Goal: Task Accomplishment & Management: Manage account settings

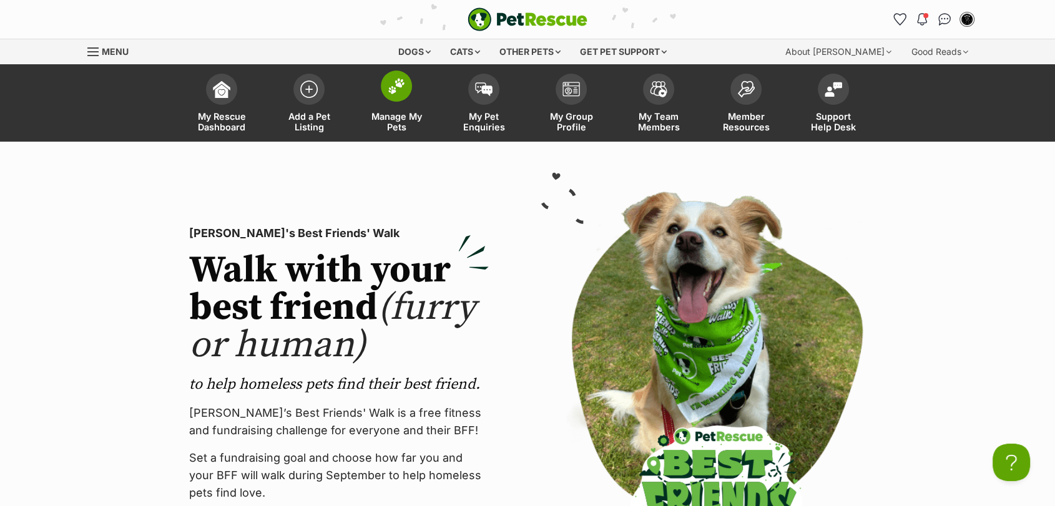
click at [395, 124] on span "Manage My Pets" at bounding box center [396, 121] width 56 height 21
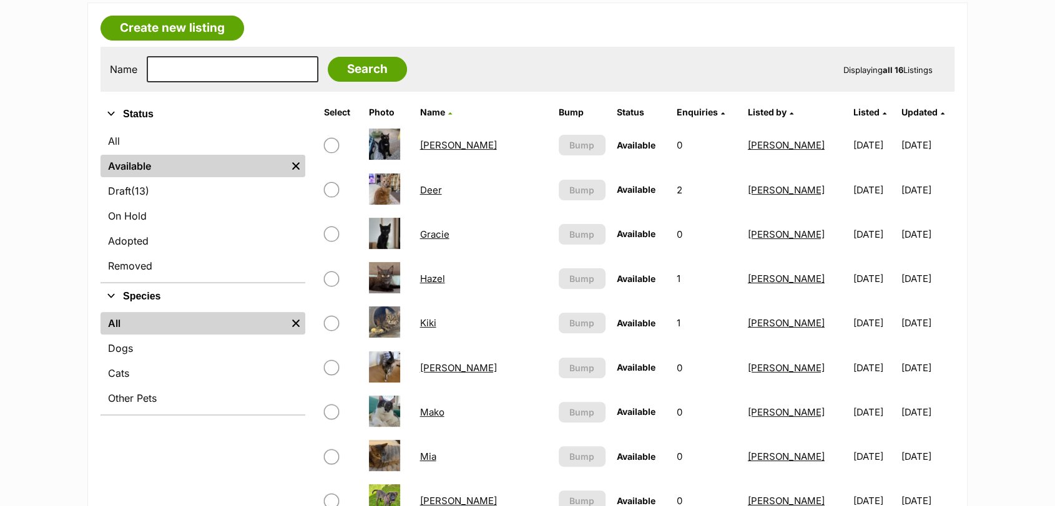
scroll to position [317, 0]
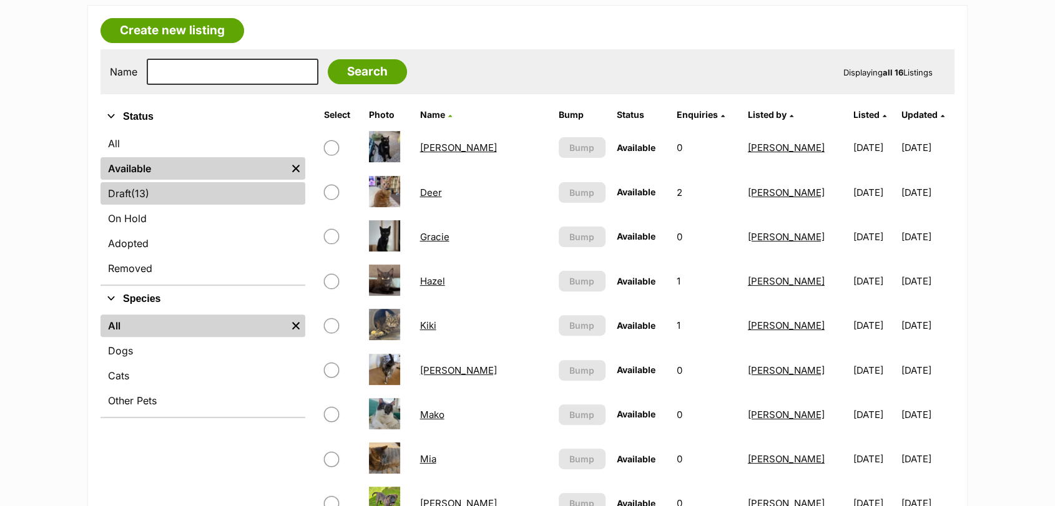
click at [195, 189] on link "Draft (13) Items" at bounding box center [203, 193] width 205 height 22
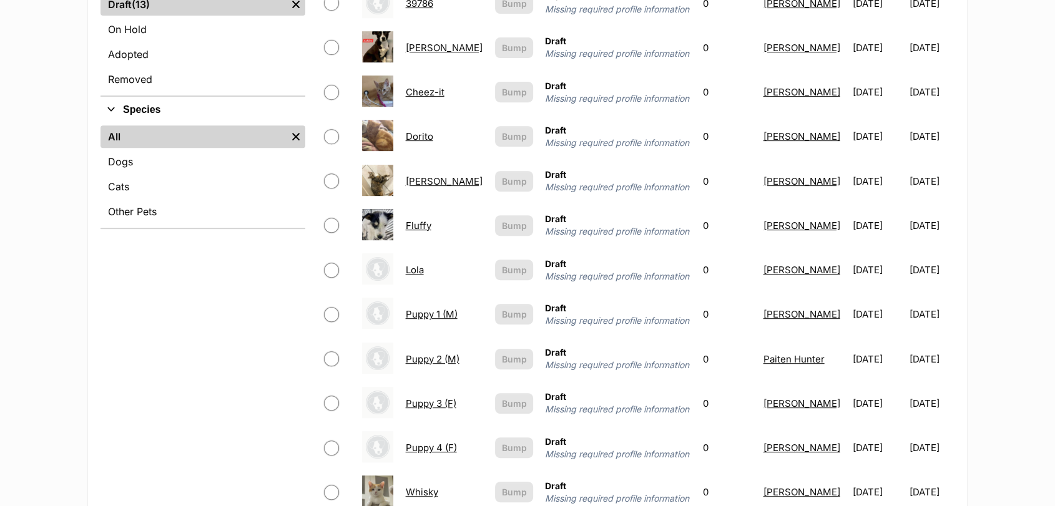
scroll to position [557, 0]
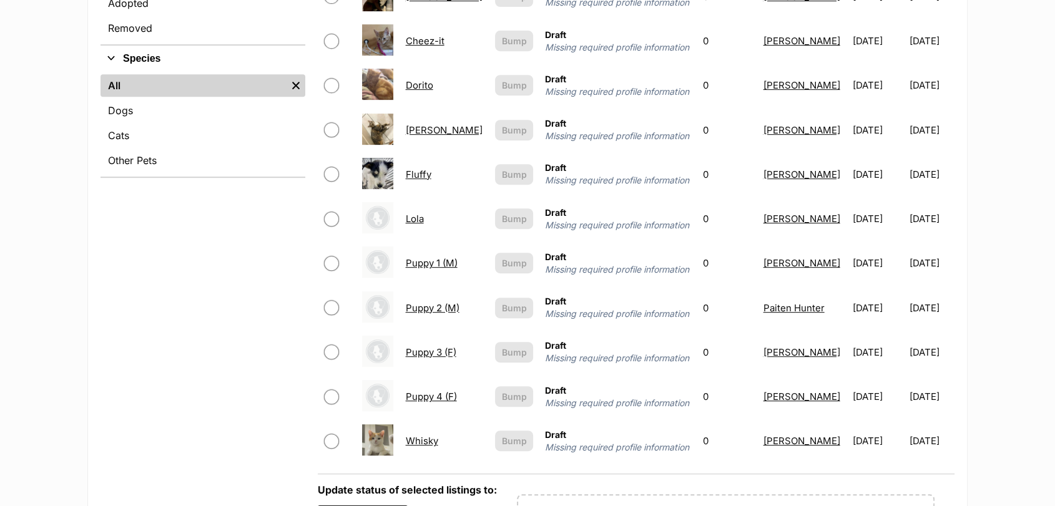
click at [421, 269] on link "Puppy 1 (M)" at bounding box center [432, 263] width 52 height 12
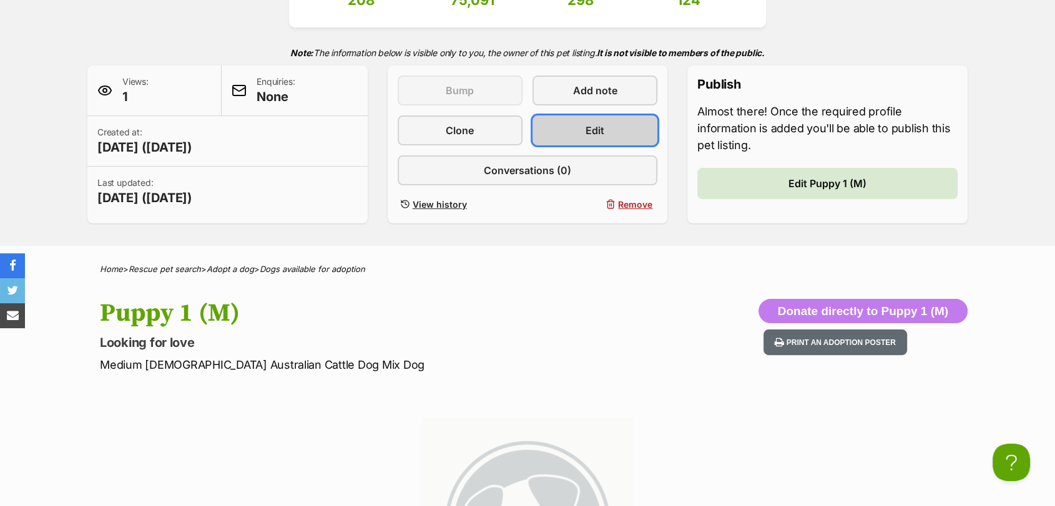
click at [612, 136] on link "Edit" at bounding box center [595, 131] width 125 height 30
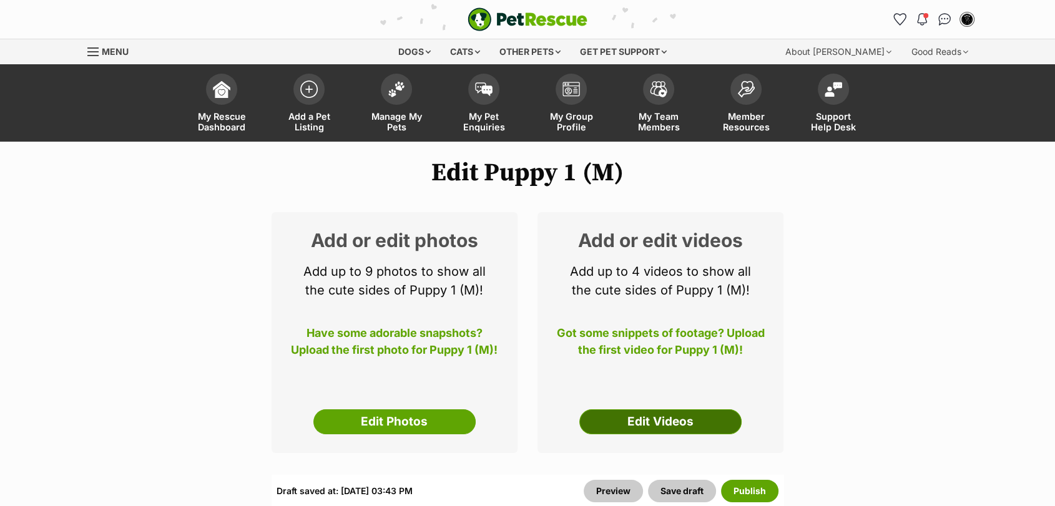
click at [618, 421] on link "Edit Videos" at bounding box center [660, 422] width 162 height 25
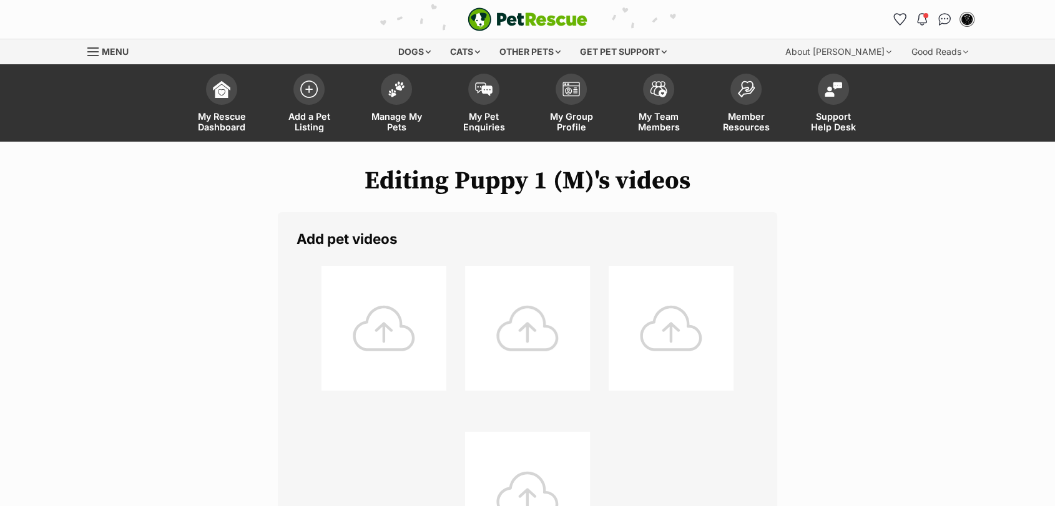
click at [537, 351] on div at bounding box center [527, 328] width 125 height 125
click at [358, 348] on div at bounding box center [384, 328] width 125 height 125
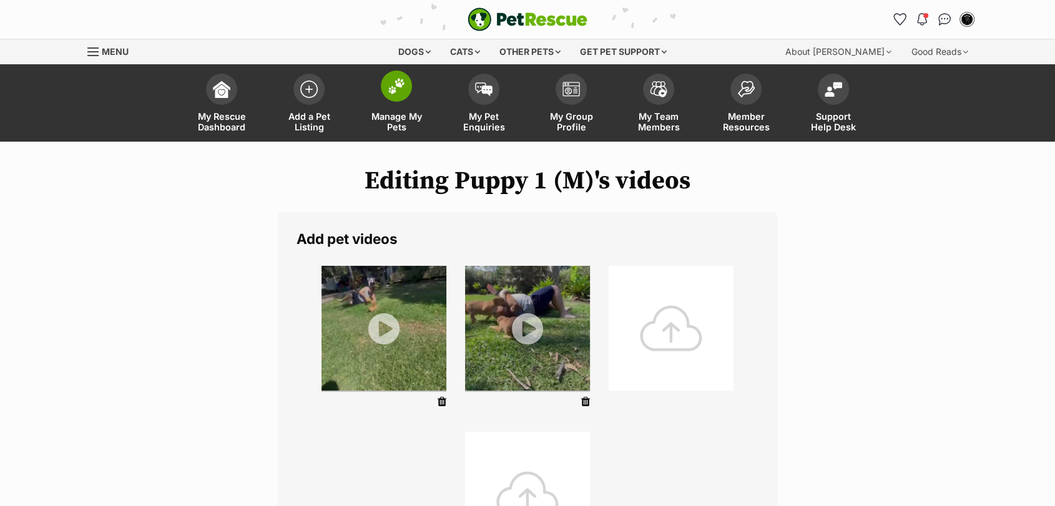
click at [395, 119] on span "Manage My Pets" at bounding box center [396, 121] width 56 height 21
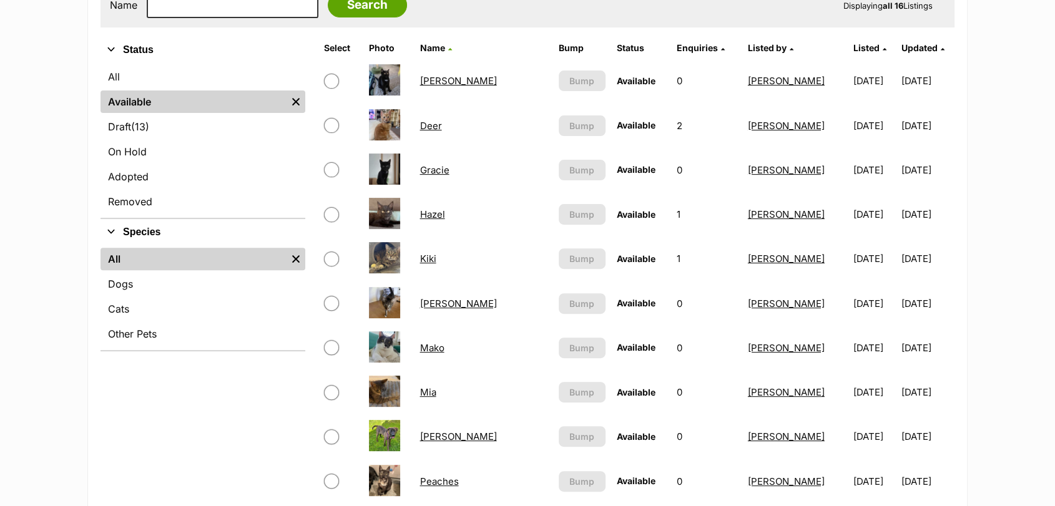
scroll to position [388, 0]
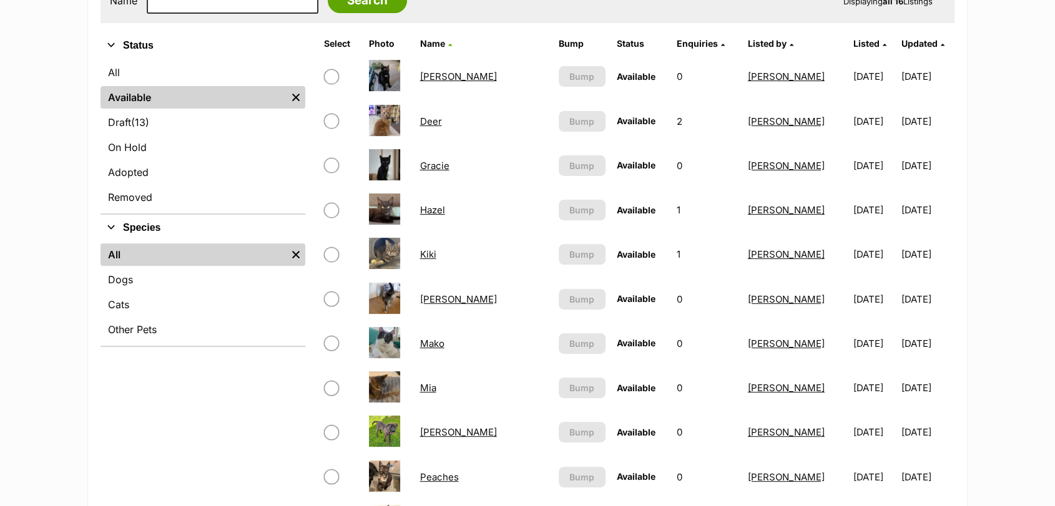
click at [212, 126] on link "Draft (13) Items" at bounding box center [203, 122] width 205 height 22
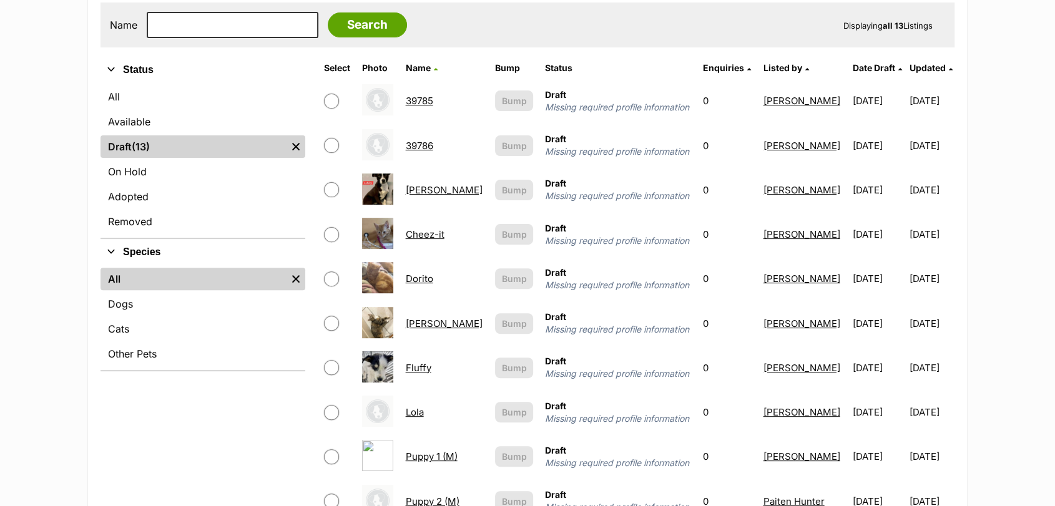
scroll to position [525, 0]
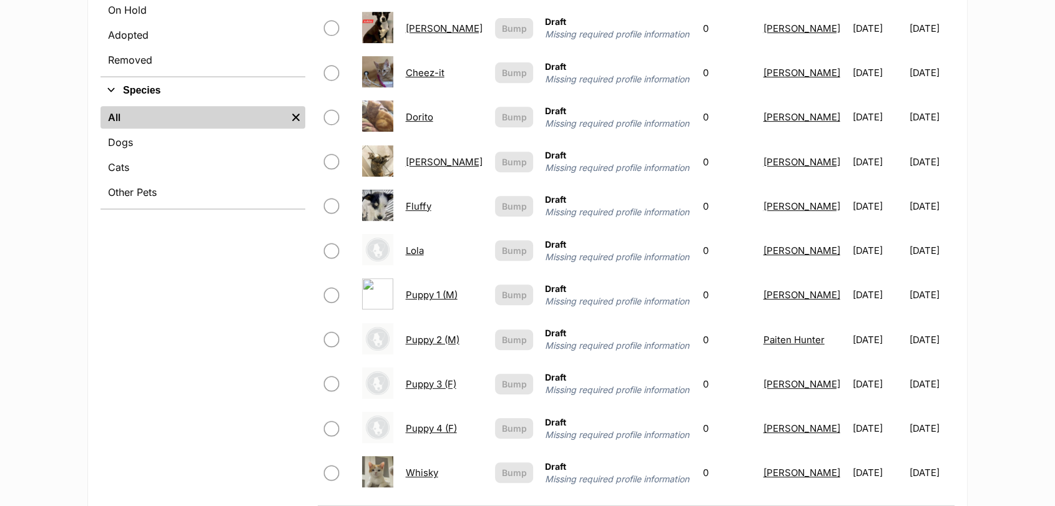
click at [448, 297] on link "Puppy 1 (M)" at bounding box center [432, 295] width 52 height 12
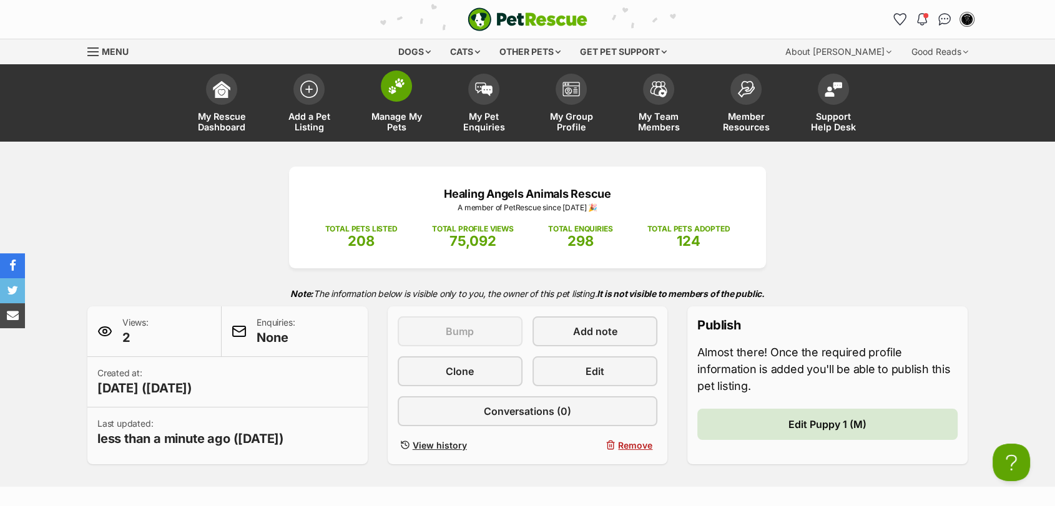
click at [407, 125] on span "Manage My Pets" at bounding box center [396, 121] width 56 height 21
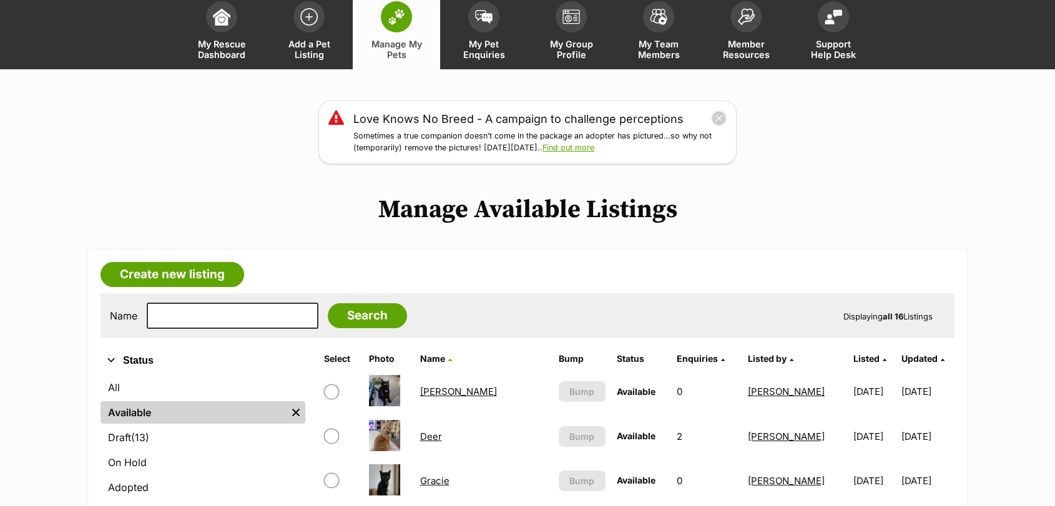
scroll to position [109, 0]
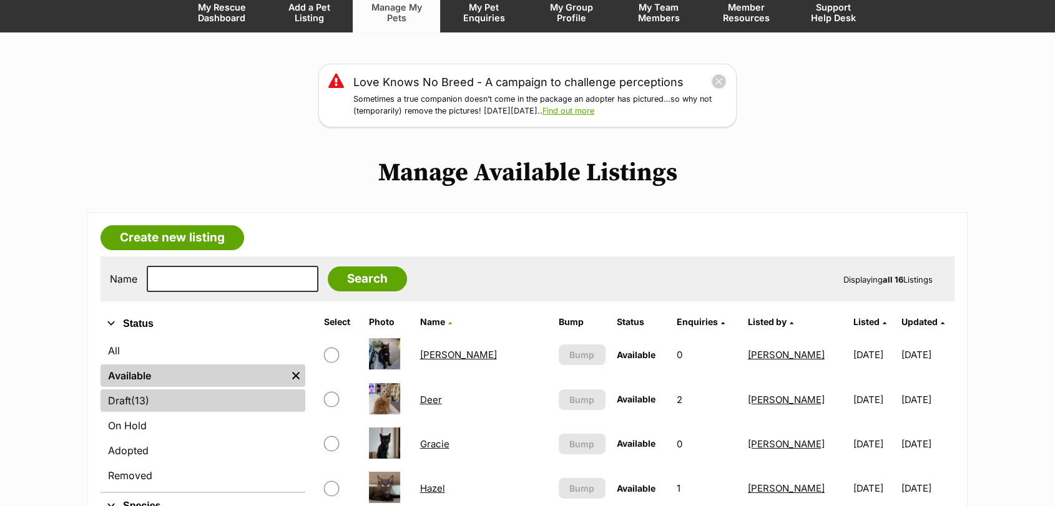
click at [261, 401] on link "Draft (13) Items" at bounding box center [203, 401] width 205 height 22
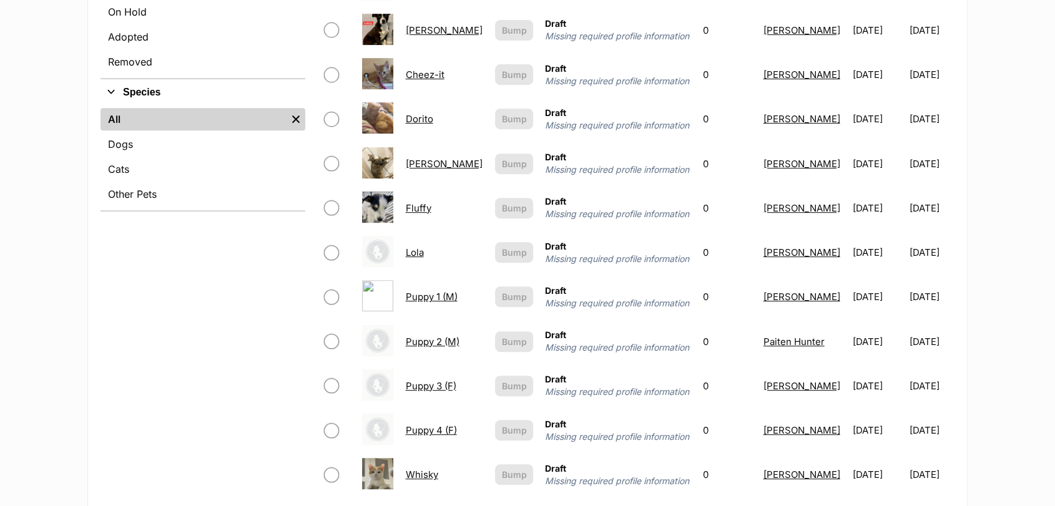
scroll to position [534, 0]
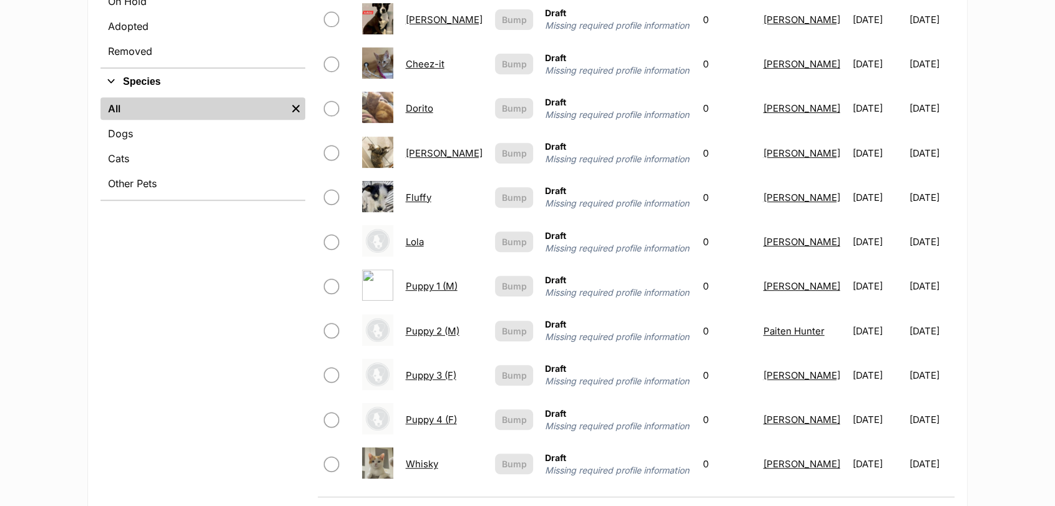
click at [427, 334] on link "Puppy 2 (M)" at bounding box center [433, 331] width 54 height 12
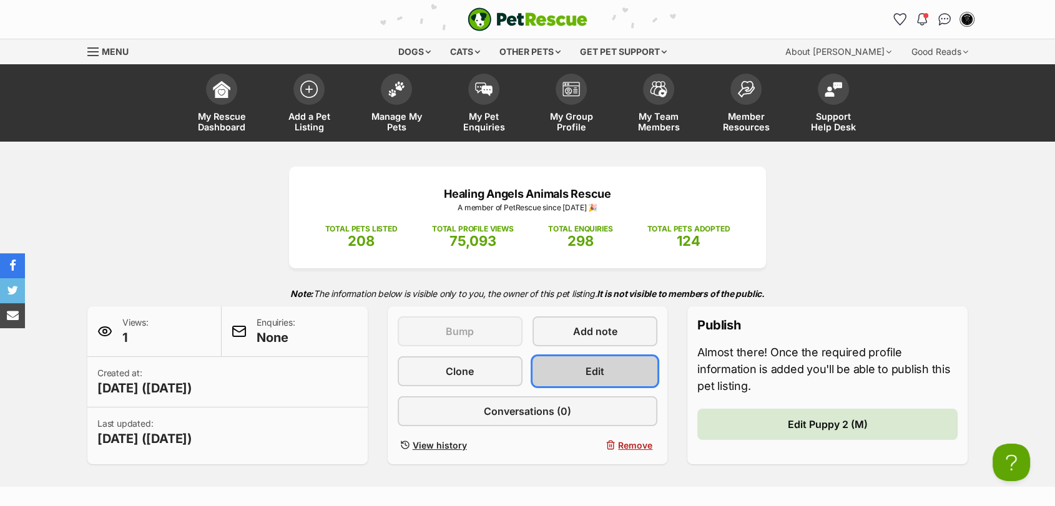
click at [602, 373] on span "Edit" at bounding box center [595, 371] width 19 height 15
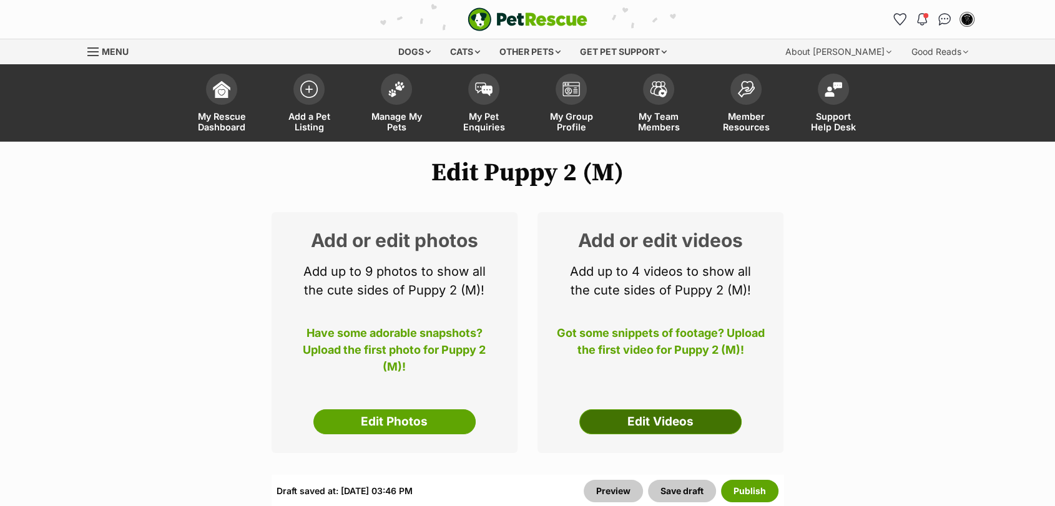
click at [614, 411] on link "Edit Videos" at bounding box center [660, 422] width 162 height 25
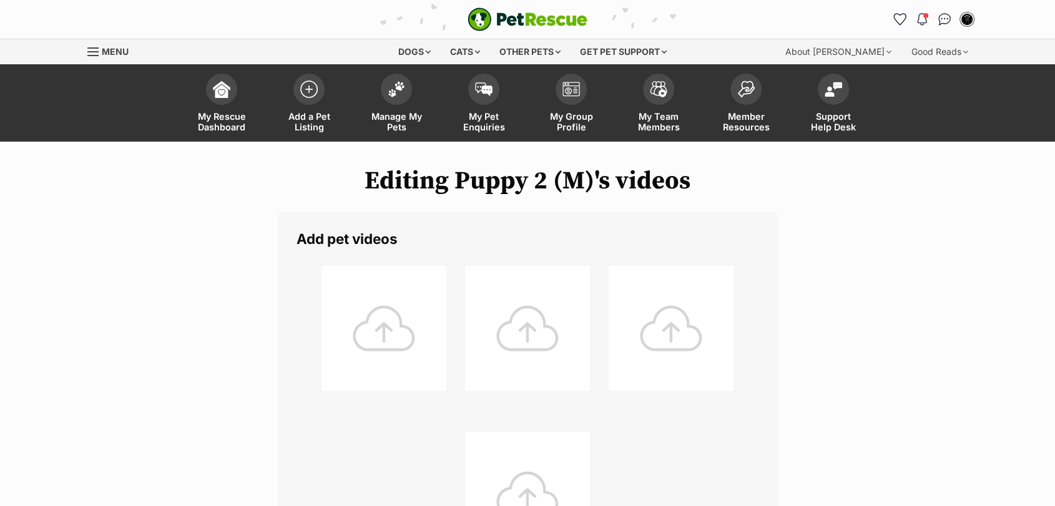
click at [420, 343] on div at bounding box center [384, 328] width 125 height 125
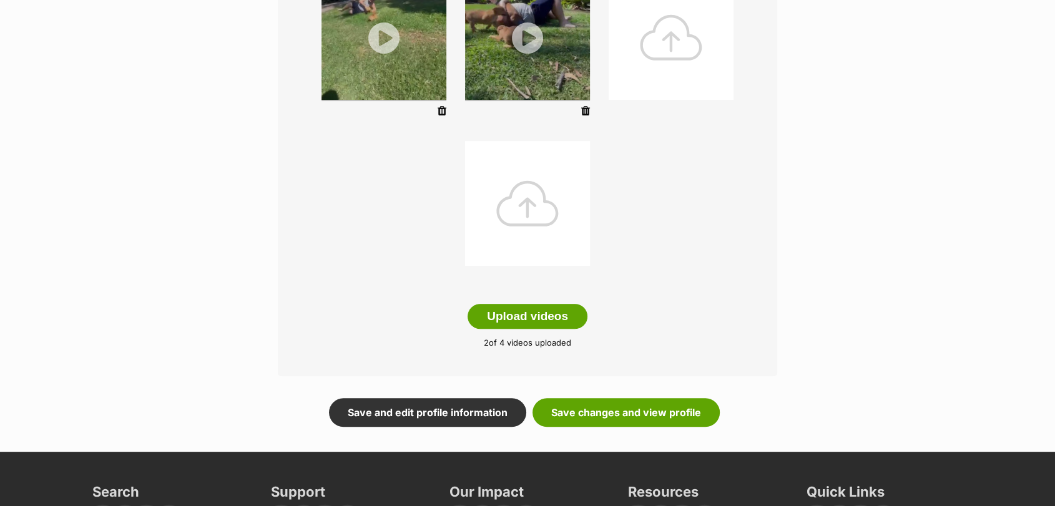
scroll to position [305, 0]
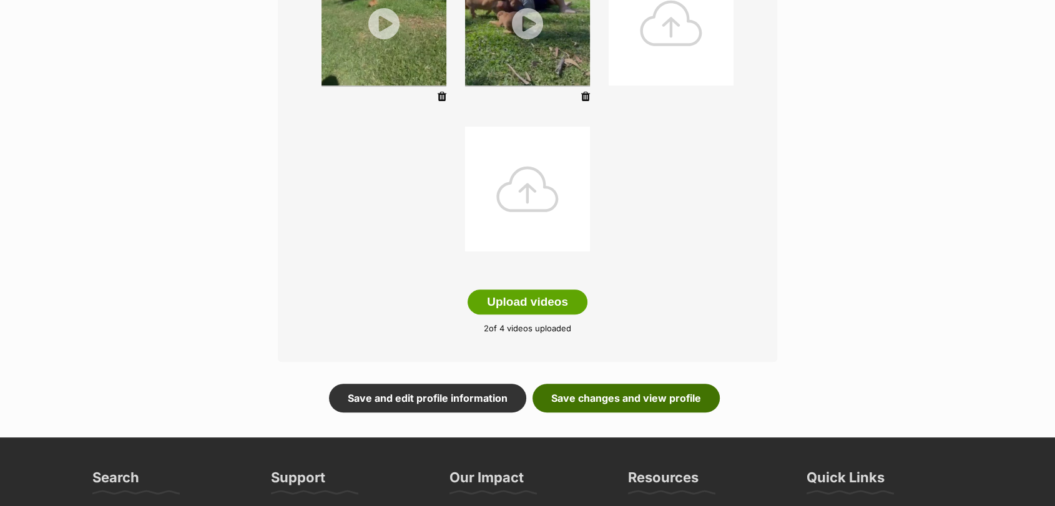
click at [634, 392] on link "Save changes and view profile" at bounding box center [626, 398] width 187 height 29
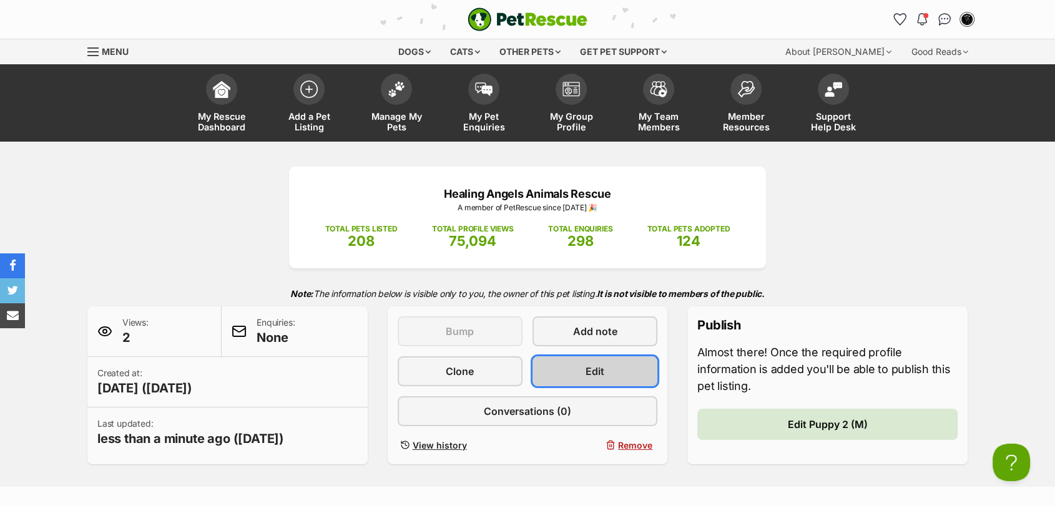
click at [602, 370] on span "Edit" at bounding box center [595, 371] width 19 height 15
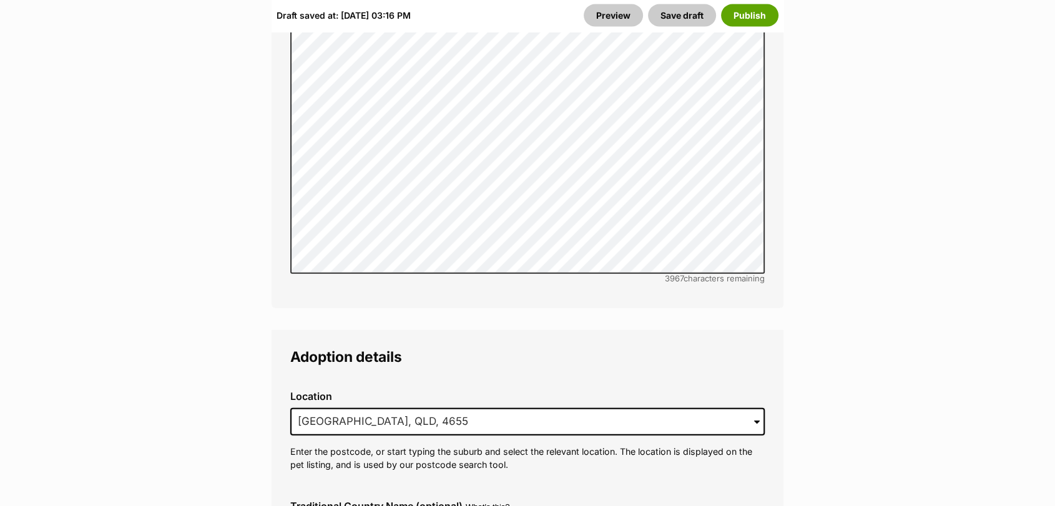
scroll to position [2930, 0]
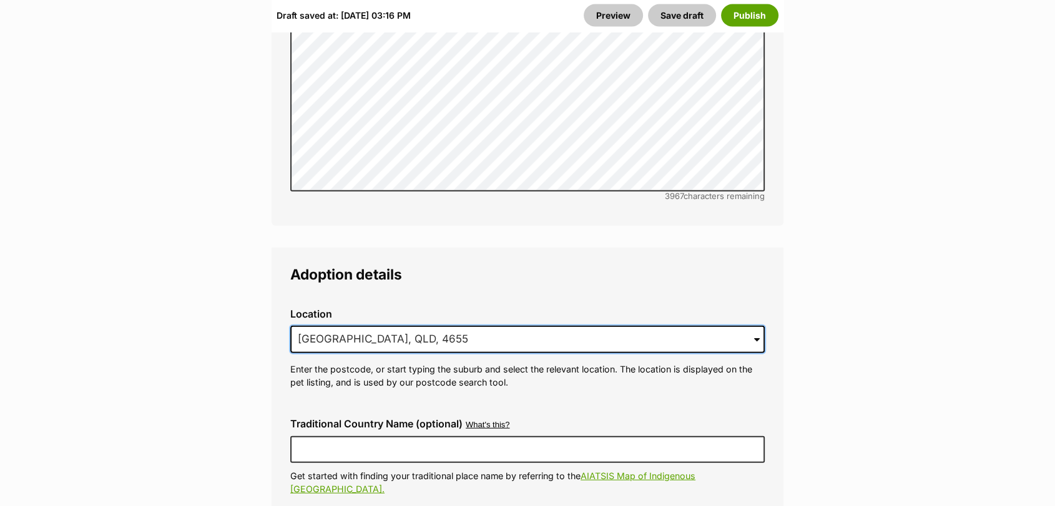
drag, startPoint x: 669, startPoint y: 302, endPoint x: 278, endPoint y: 277, distance: 391.6
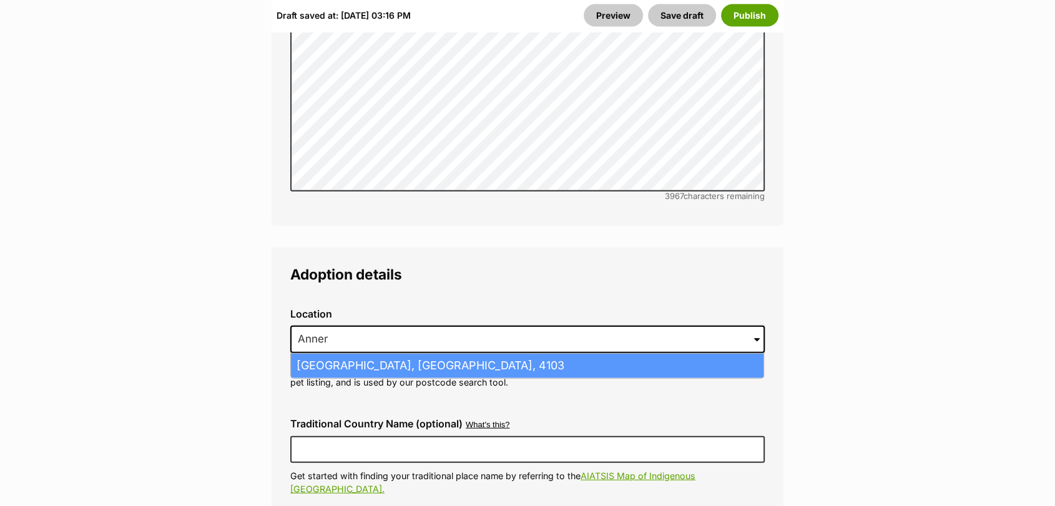
click at [514, 354] on li "Annerley, Queensland, 4103" at bounding box center [527, 366] width 473 height 24
type input "Annerley, Queensland, 4103"
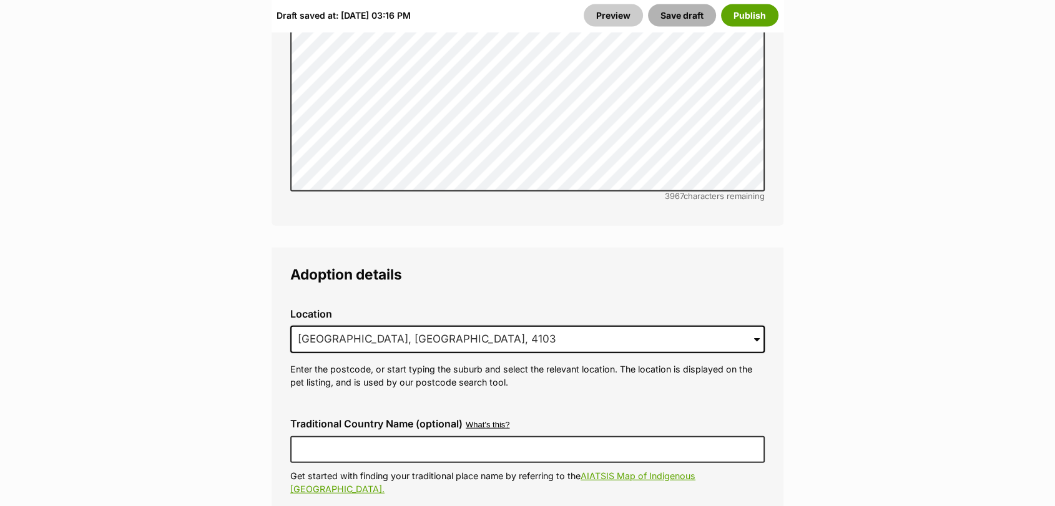
click at [691, 9] on button "Save draft" at bounding box center [682, 15] width 68 height 22
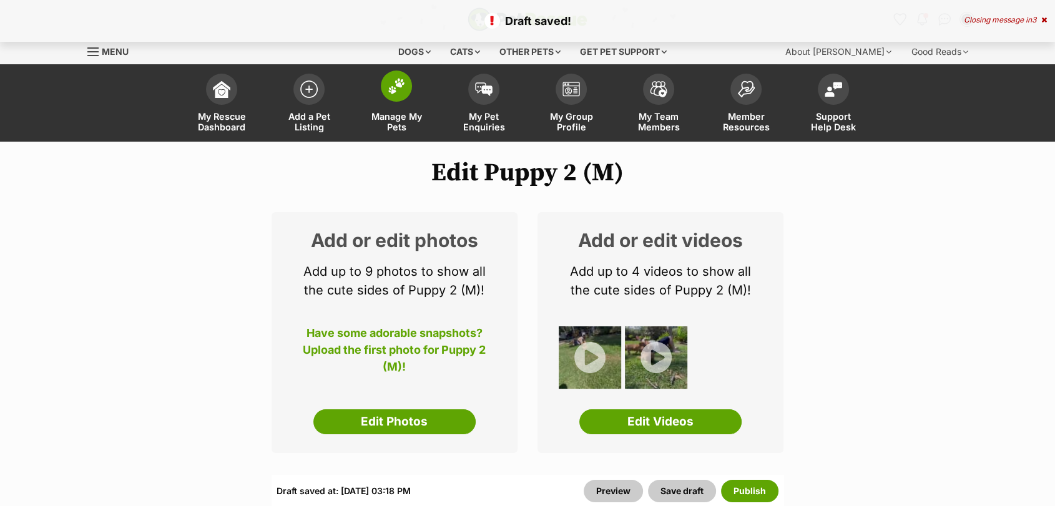
click at [406, 106] on link "Manage My Pets" at bounding box center [396, 104] width 87 height 74
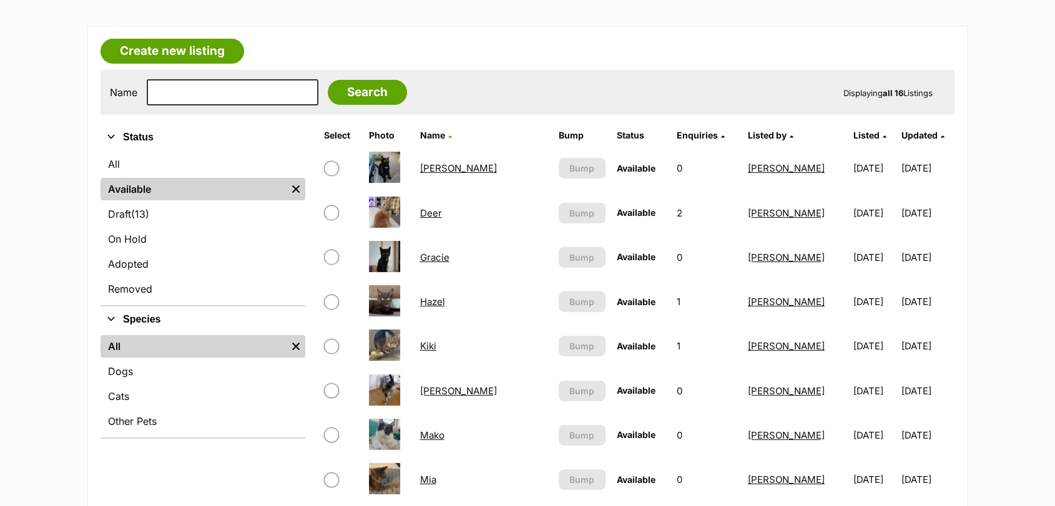
scroll to position [312, 0]
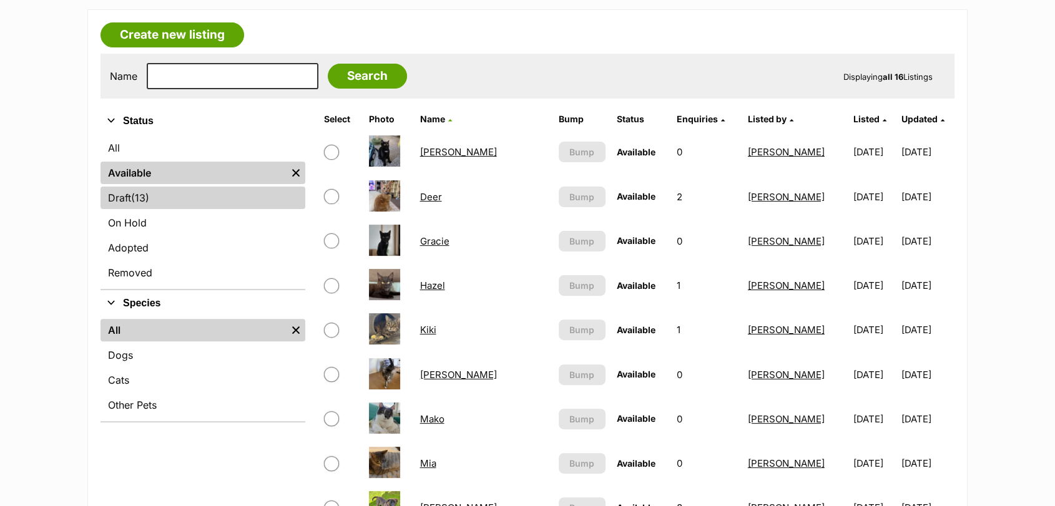
click at [219, 201] on link "Draft (13) Items" at bounding box center [203, 198] width 205 height 22
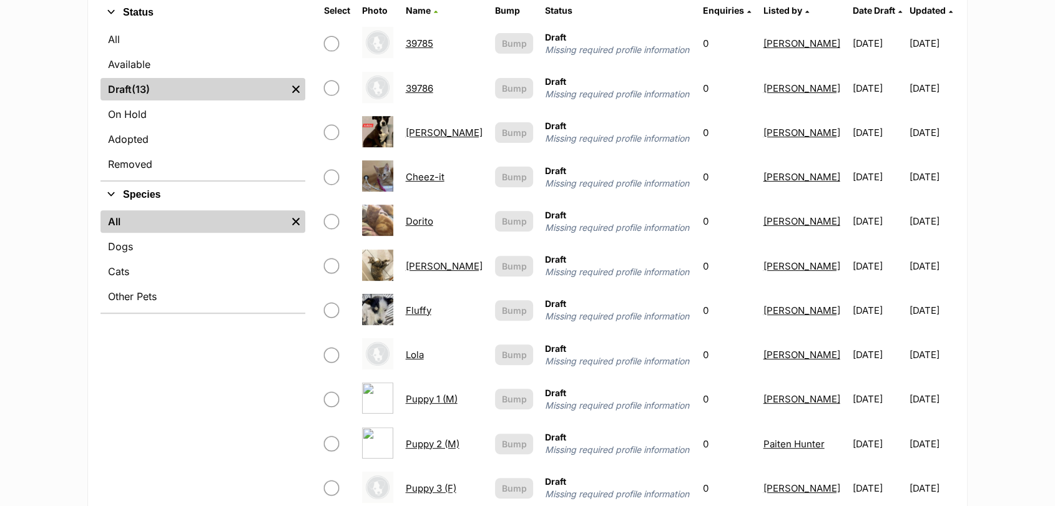
scroll to position [440, 0]
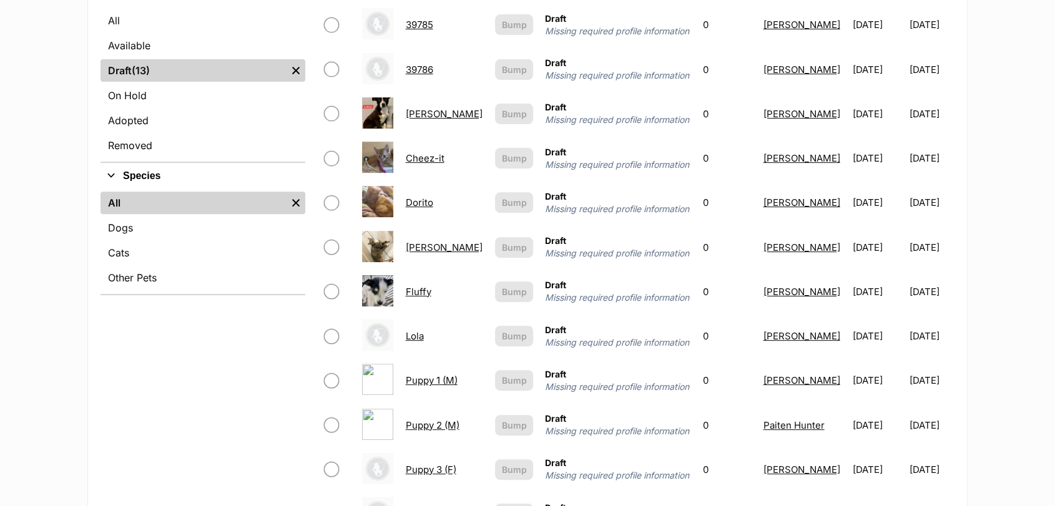
click at [428, 381] on link "Puppy 1 (M)" at bounding box center [432, 381] width 52 height 12
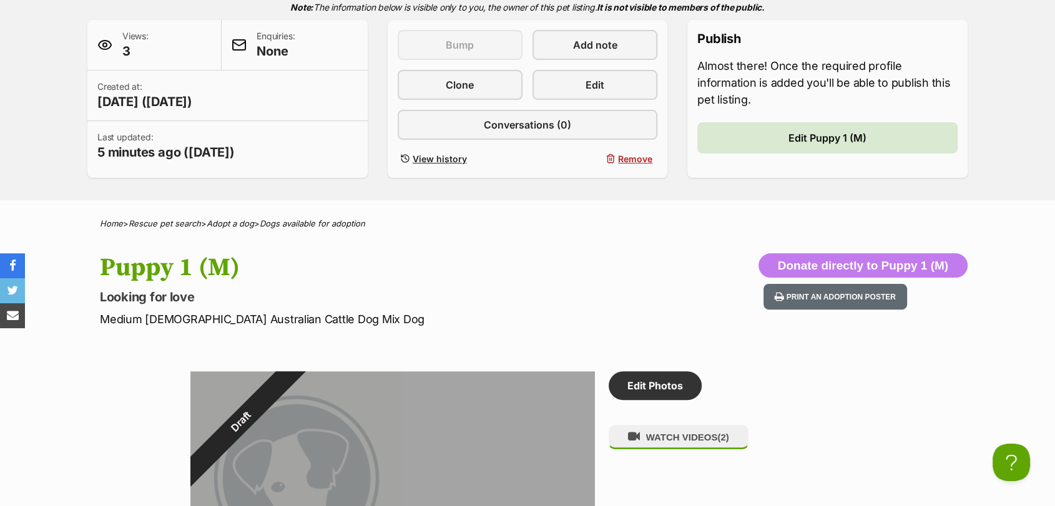
scroll to position [50, 0]
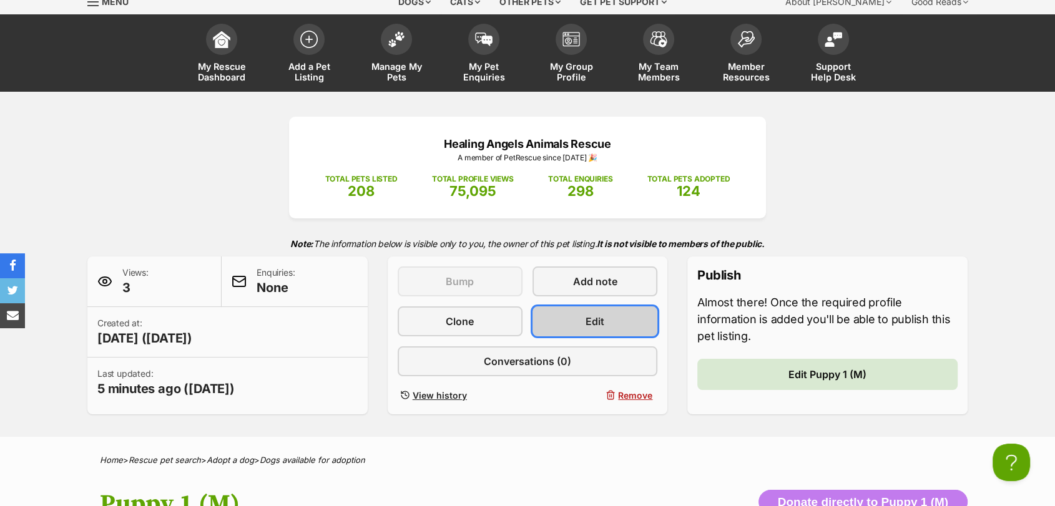
click at [588, 322] on span "Edit" at bounding box center [595, 321] width 19 height 15
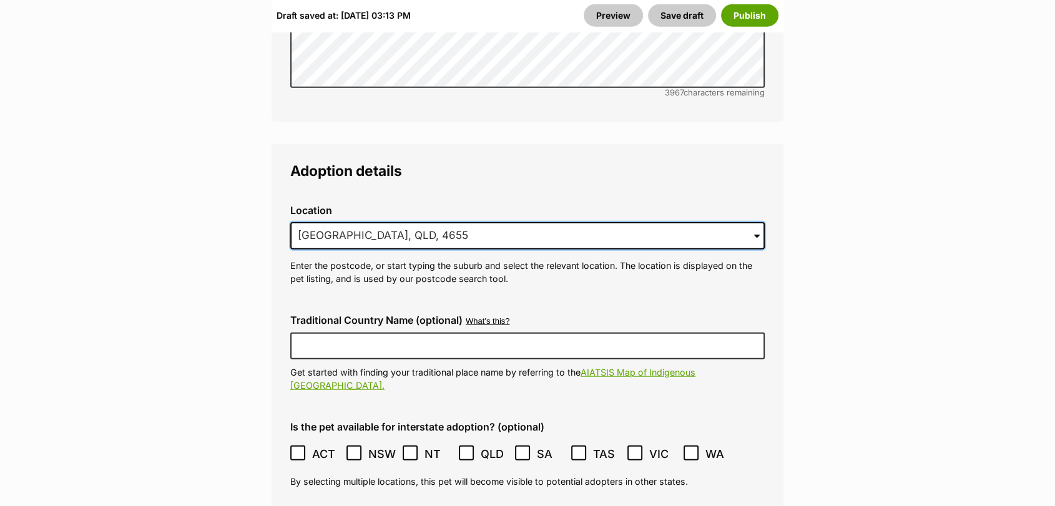
drag, startPoint x: 439, startPoint y: 211, endPoint x: 160, endPoint y: 196, distance: 279.5
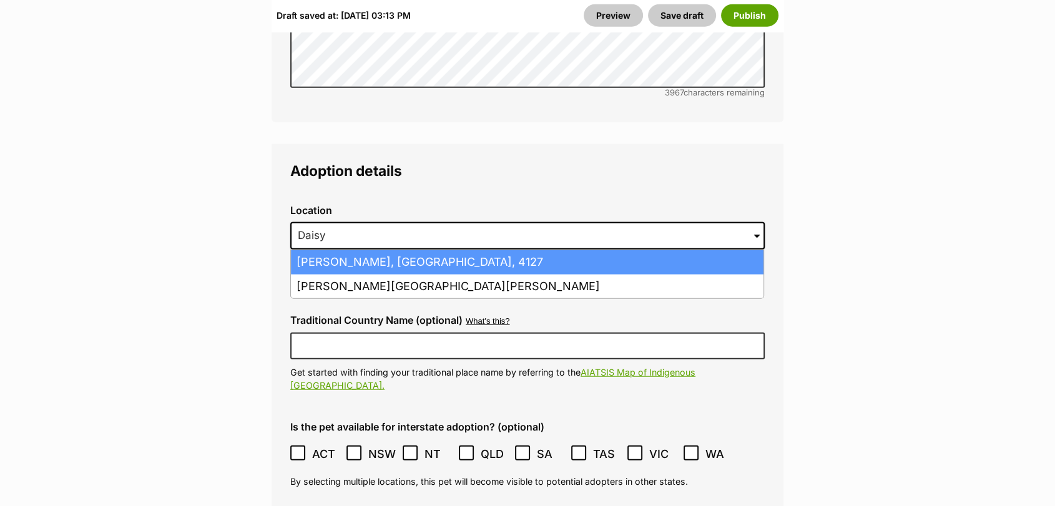
click at [298, 250] on li "Daisy Hill, Queensland, 4127" at bounding box center [527, 262] width 473 height 24
type input "Daisy Hill, Queensland, 4127"
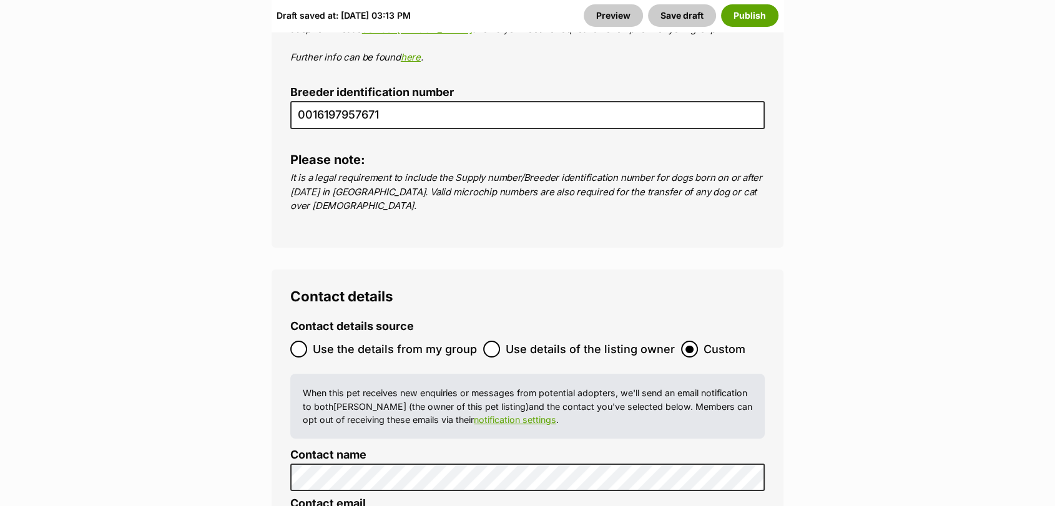
scroll to position [4806, 0]
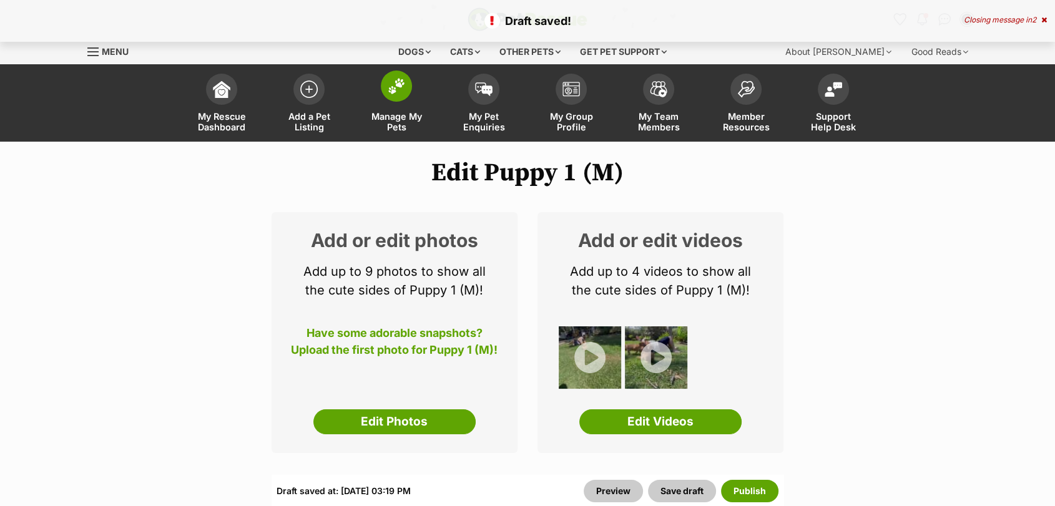
click at [400, 97] on span at bounding box center [396, 86] width 31 height 31
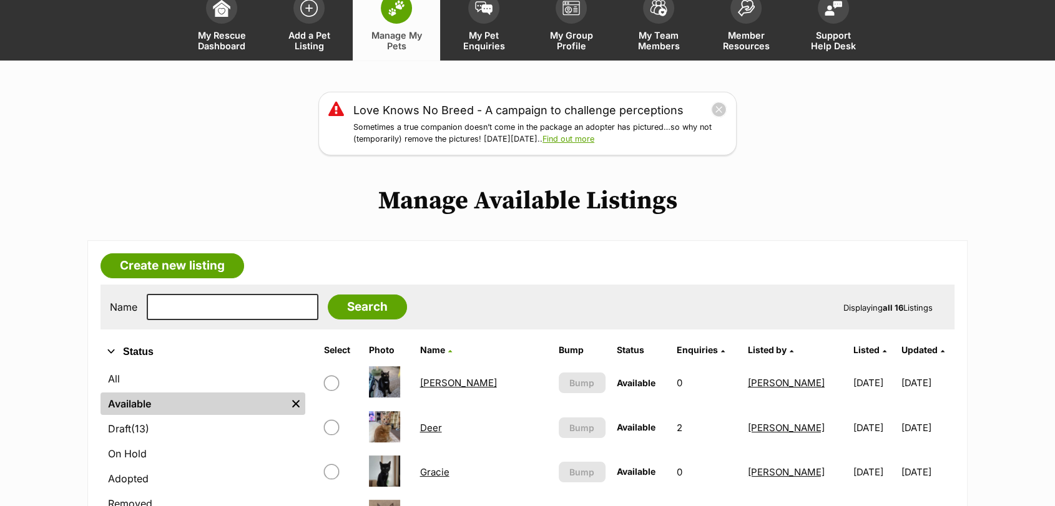
scroll to position [83, 0]
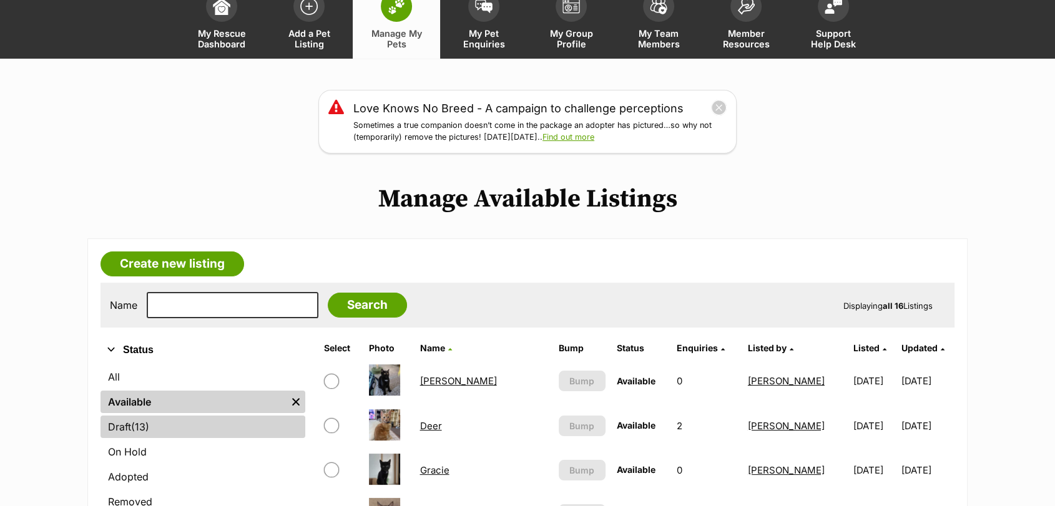
click at [224, 432] on link "Draft (13) Items" at bounding box center [203, 427] width 205 height 22
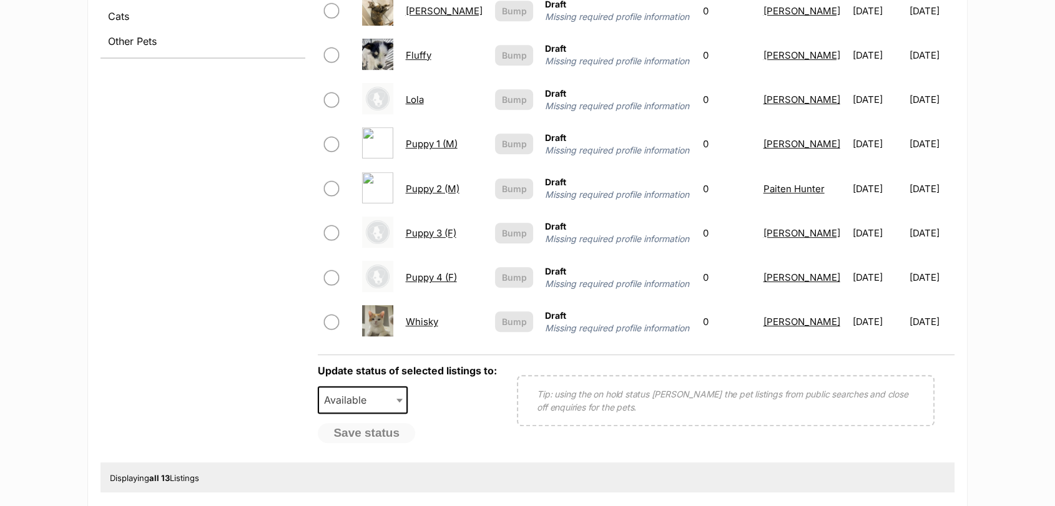
scroll to position [694, 0]
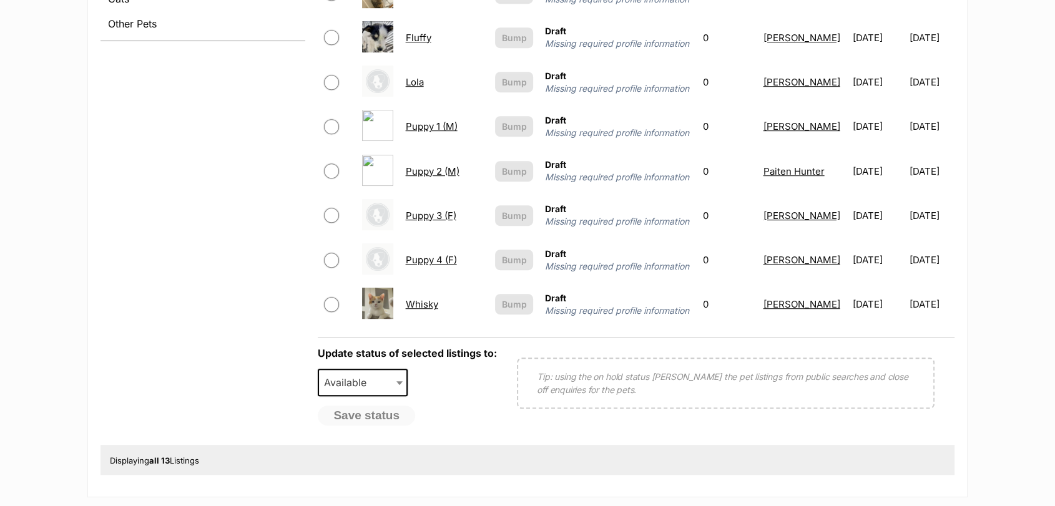
click at [426, 213] on link "Puppy 3 (F)" at bounding box center [431, 216] width 51 height 12
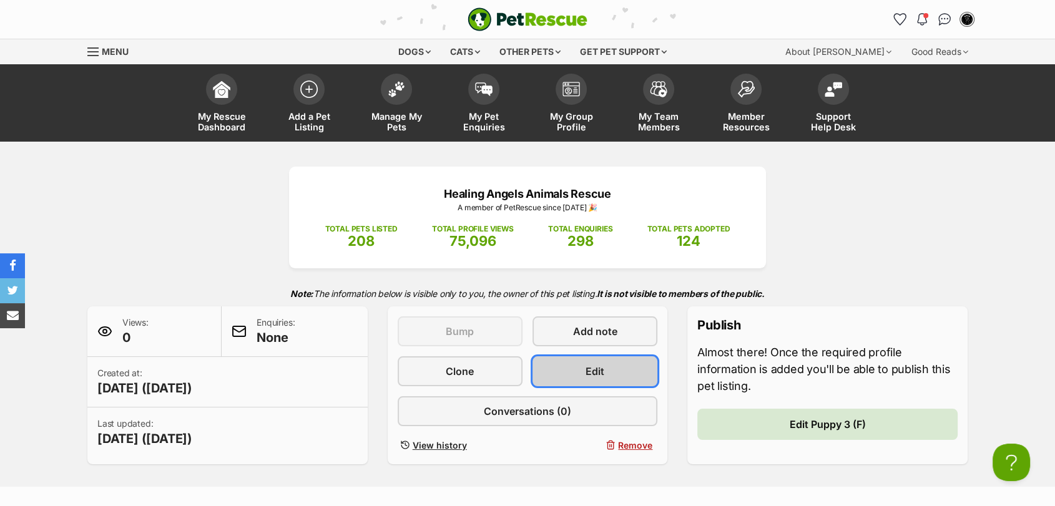
click at [559, 371] on link "Edit" at bounding box center [595, 371] width 125 height 30
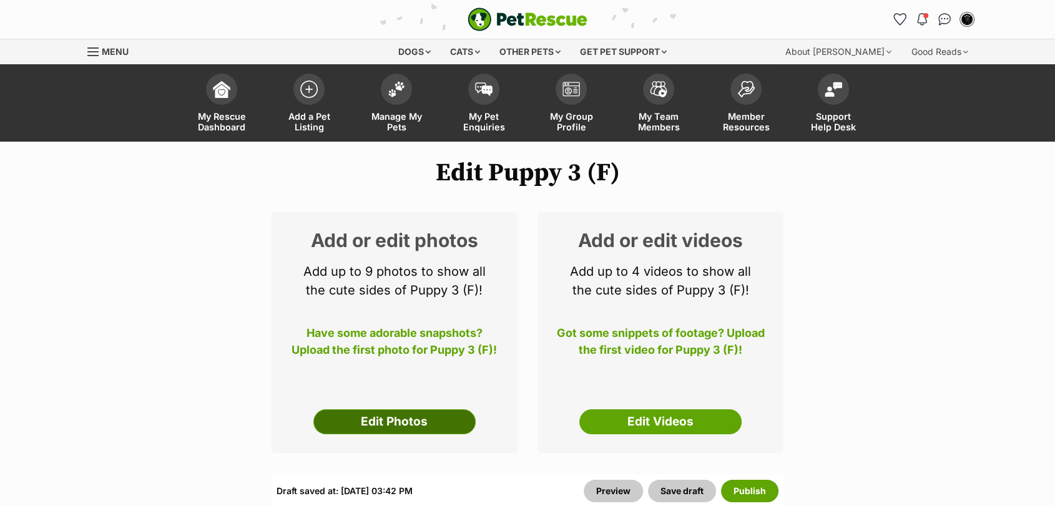
click at [429, 432] on link "Edit Photos" at bounding box center [394, 422] width 162 height 25
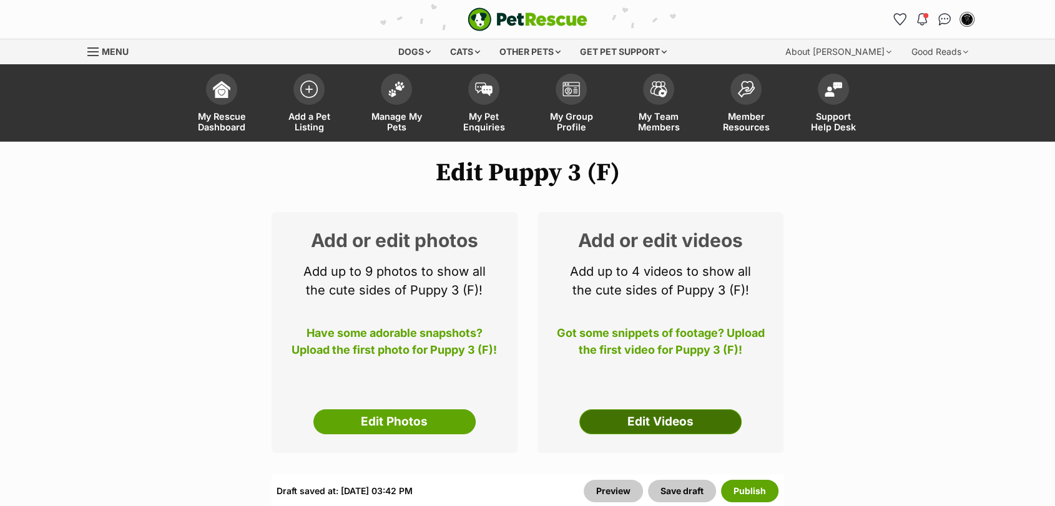
click at [651, 416] on link "Edit Videos" at bounding box center [660, 422] width 162 height 25
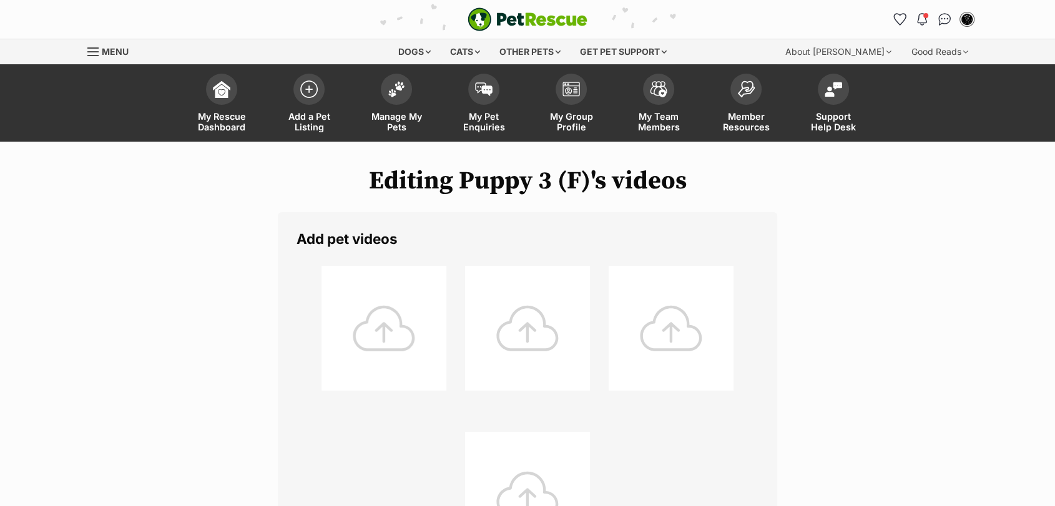
click at [402, 350] on div at bounding box center [384, 328] width 125 height 125
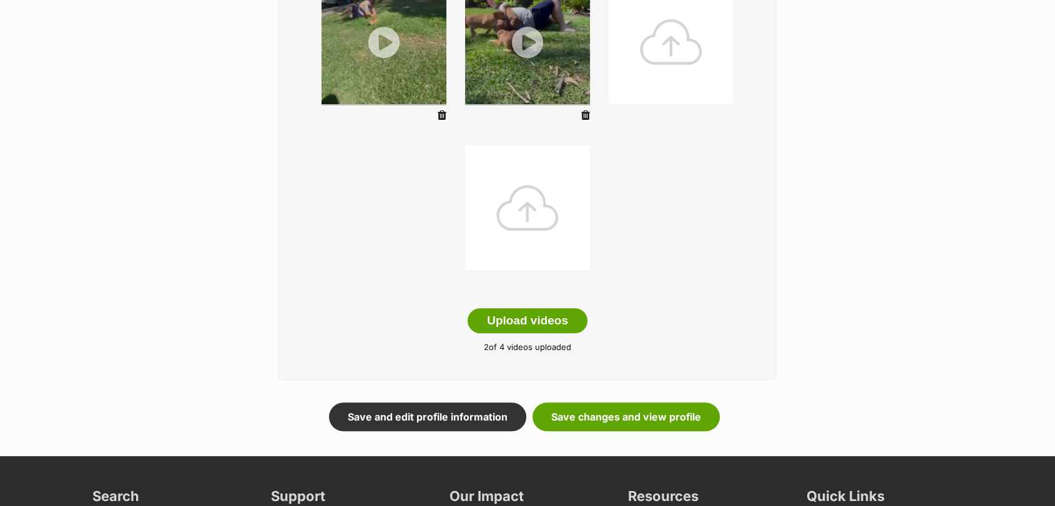
scroll to position [290, 0]
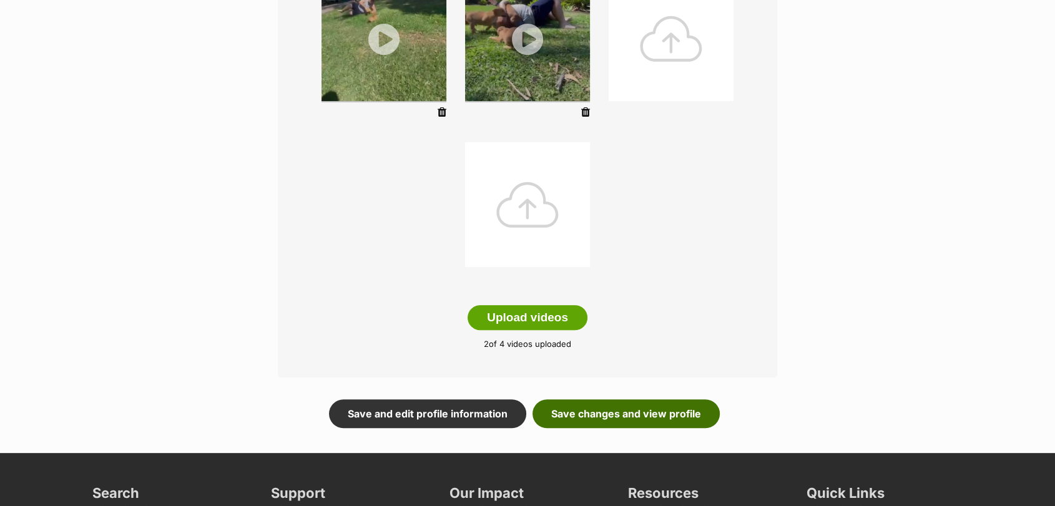
click at [601, 418] on link "Save changes and view profile" at bounding box center [626, 414] width 187 height 29
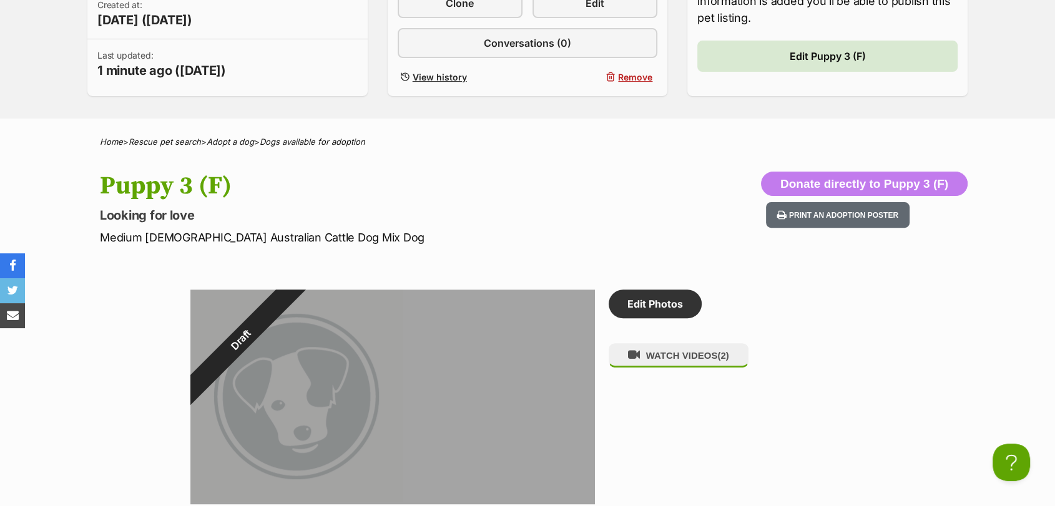
scroll to position [91, 0]
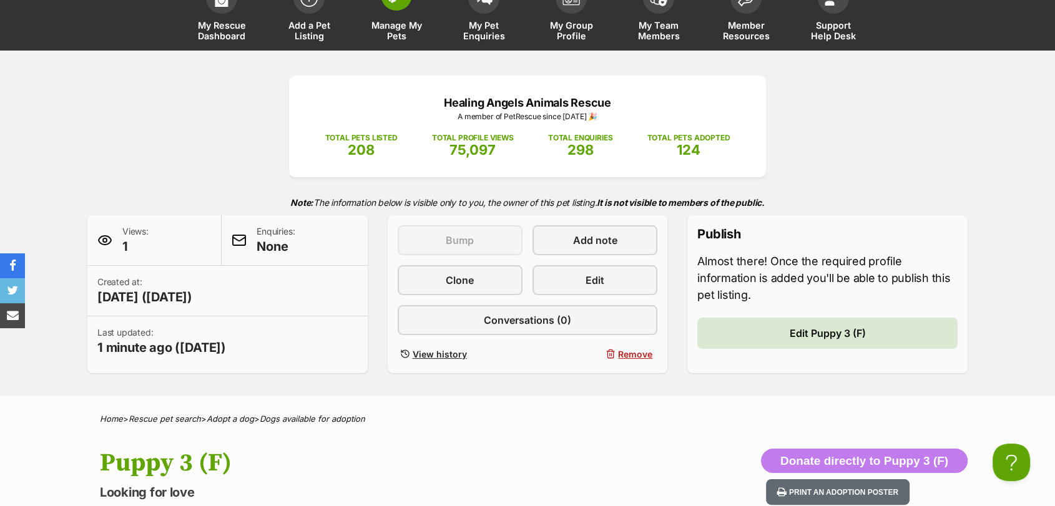
click at [402, 24] on span "Manage My Pets" at bounding box center [396, 30] width 56 height 21
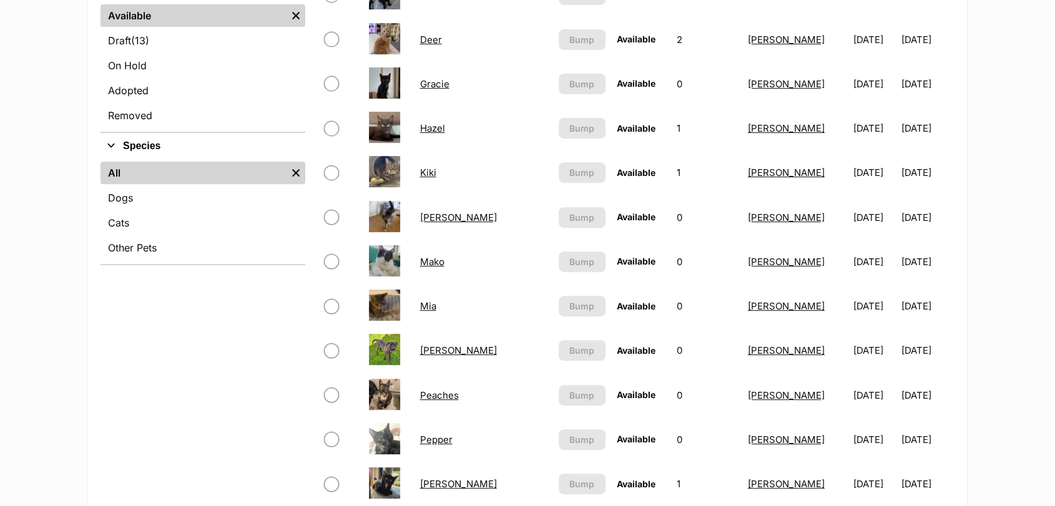
scroll to position [479, 0]
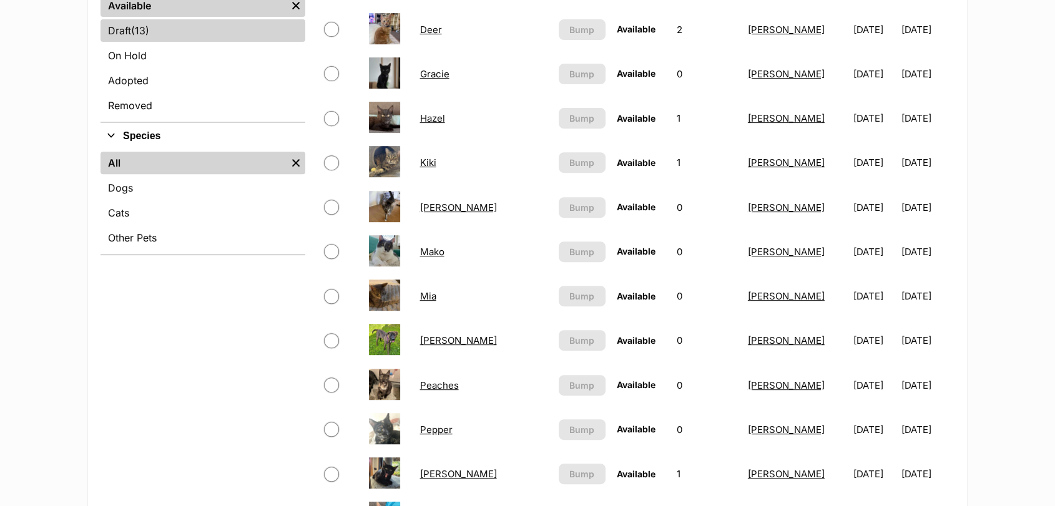
click at [230, 38] on link "Draft (13) Items" at bounding box center [203, 30] width 205 height 22
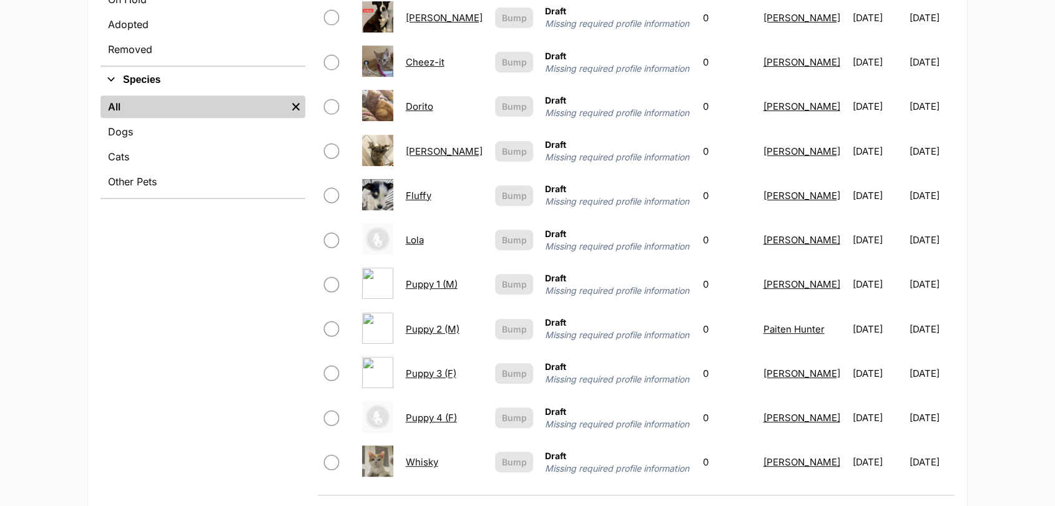
scroll to position [529, 0]
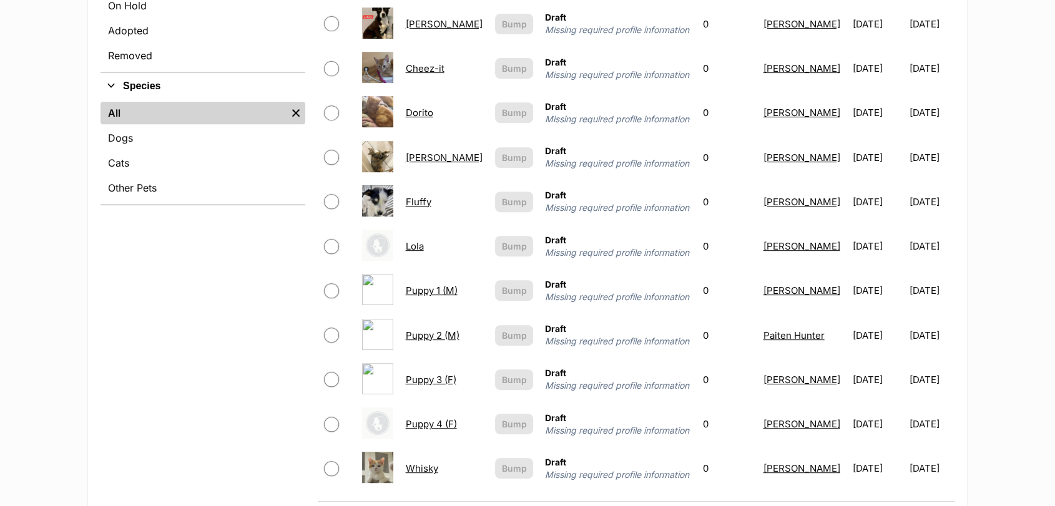
click at [433, 386] on link "Puppy 3 (F)" at bounding box center [431, 380] width 51 height 12
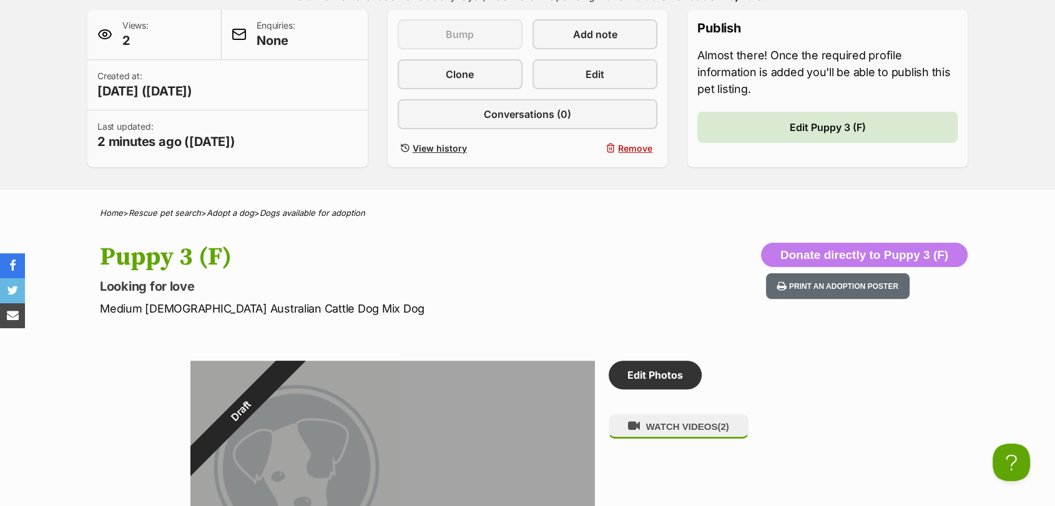
scroll to position [294, 0]
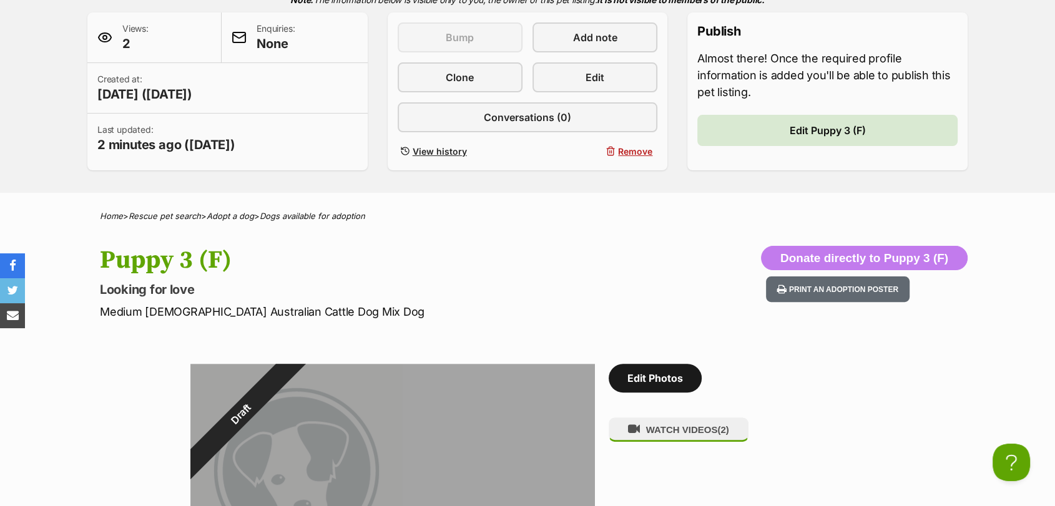
click at [679, 388] on link "Edit Photos" at bounding box center [655, 378] width 93 height 29
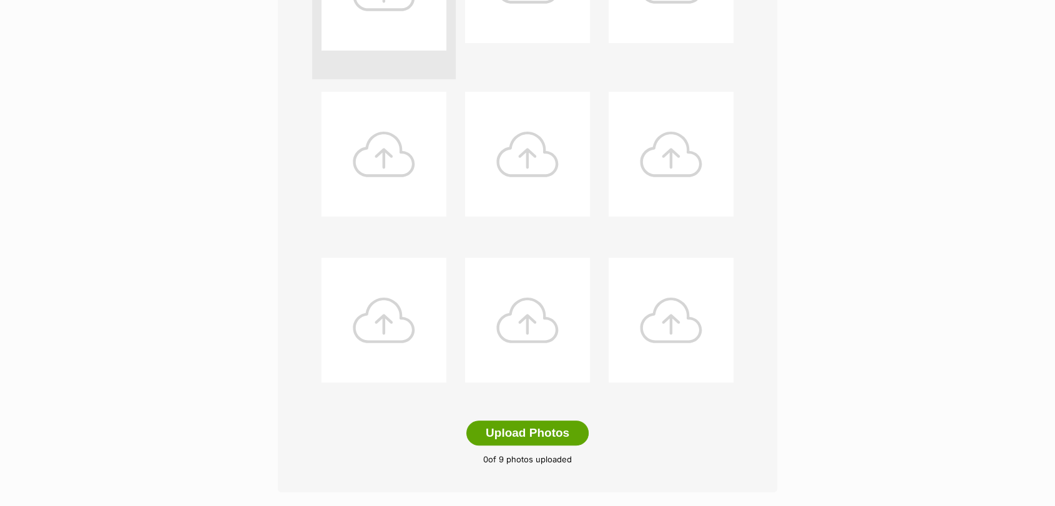
scroll to position [553, 0]
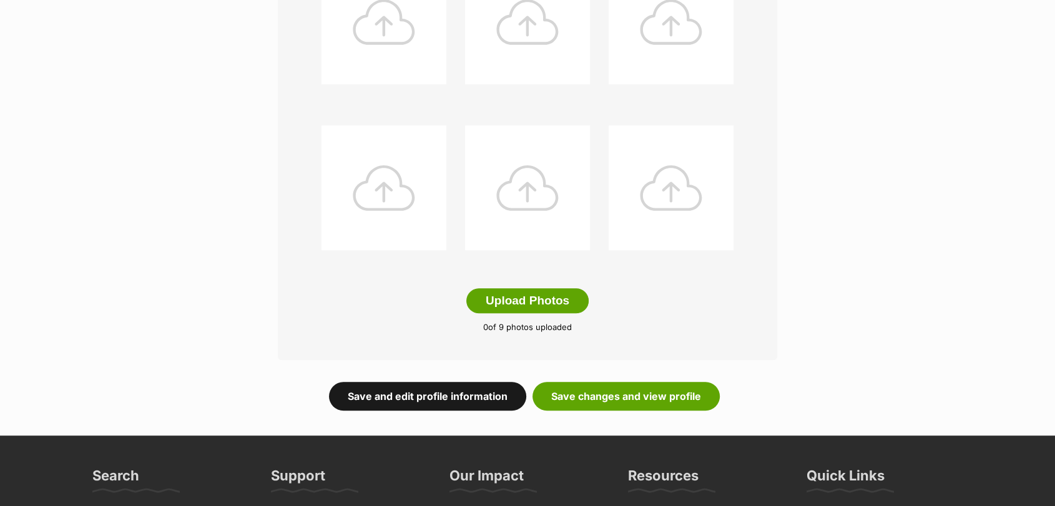
click at [441, 400] on link "Save and edit profile information" at bounding box center [427, 396] width 197 height 29
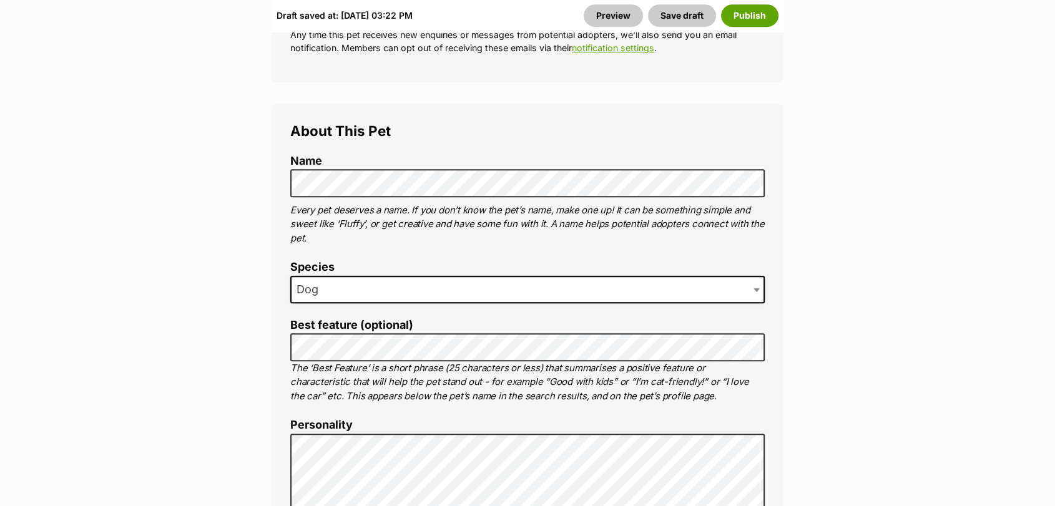
scroll to position [549, 0]
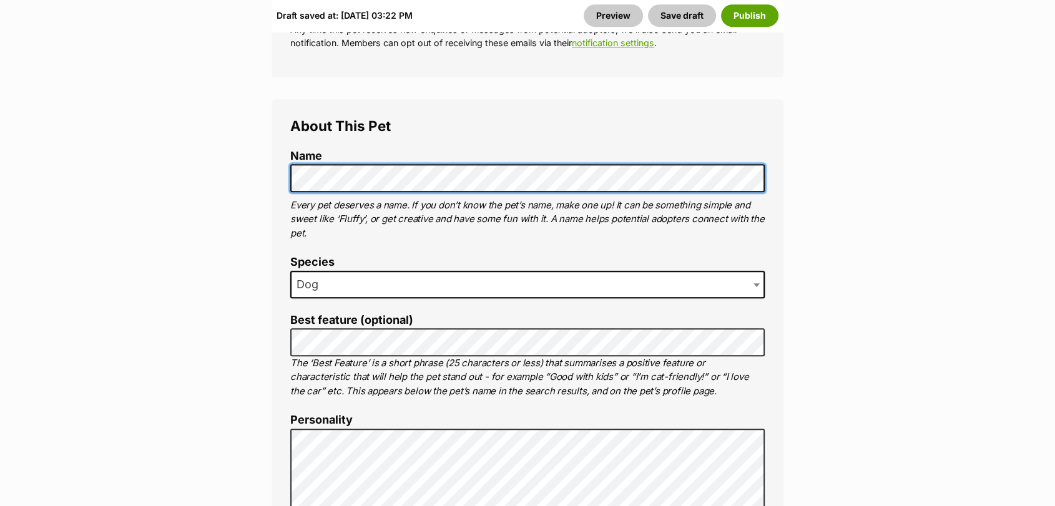
scroll to position [574, 0]
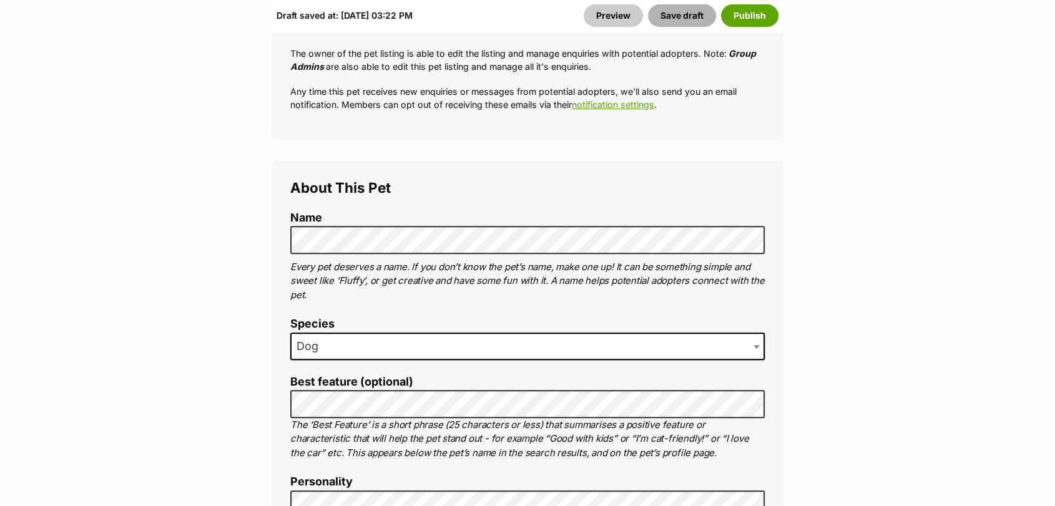
click at [682, 16] on button "Save draft" at bounding box center [682, 15] width 68 height 22
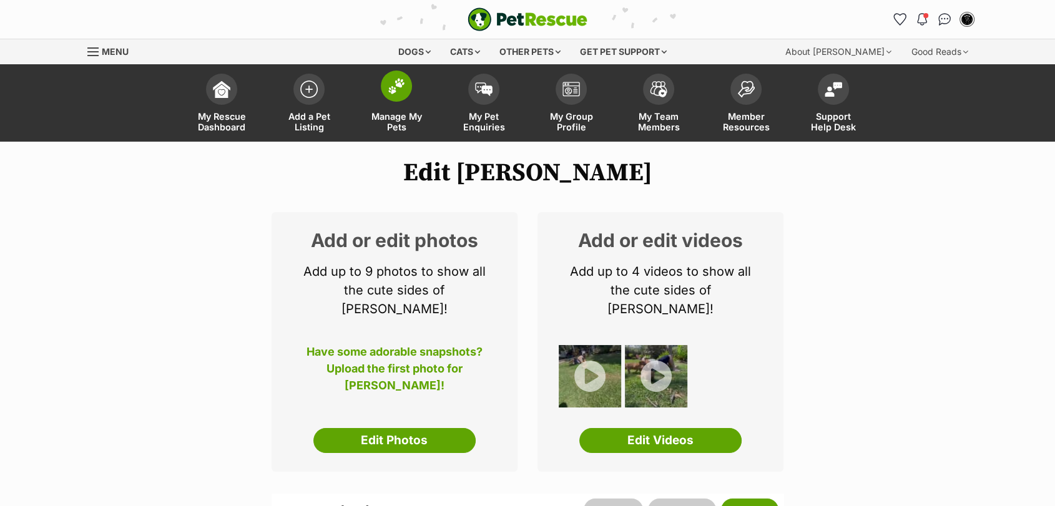
click at [397, 102] on link "Manage My Pets" at bounding box center [396, 104] width 87 height 74
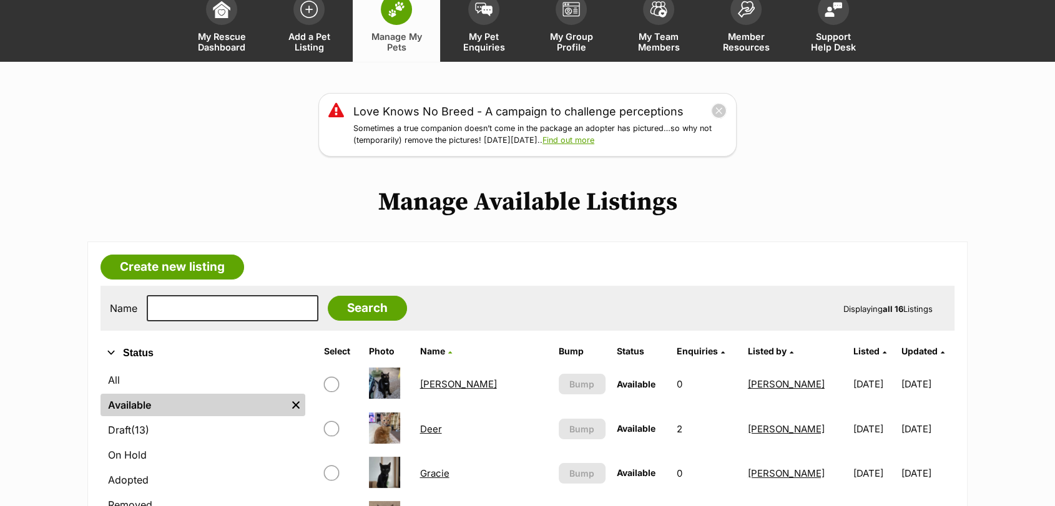
scroll to position [83, 0]
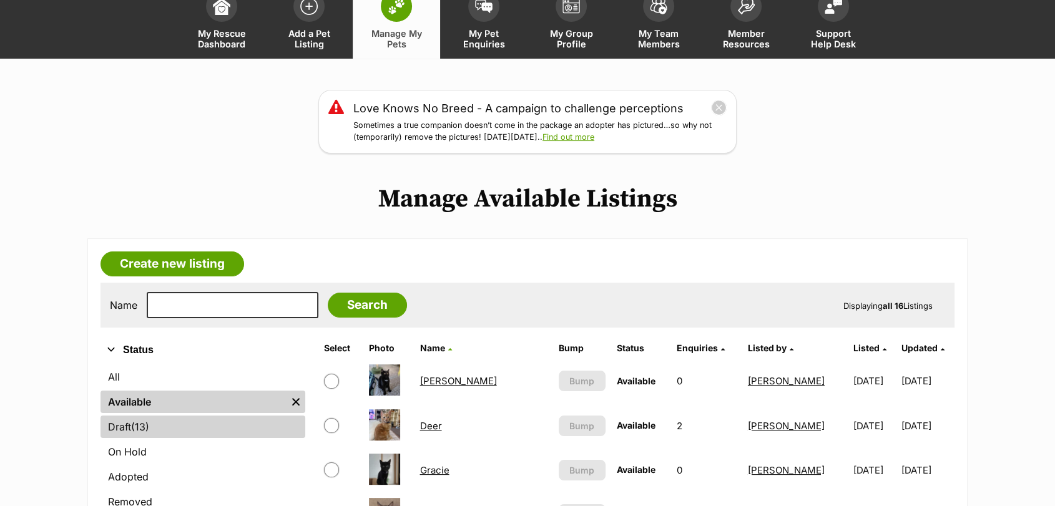
click at [214, 436] on link "Draft (13) Items" at bounding box center [203, 427] width 205 height 22
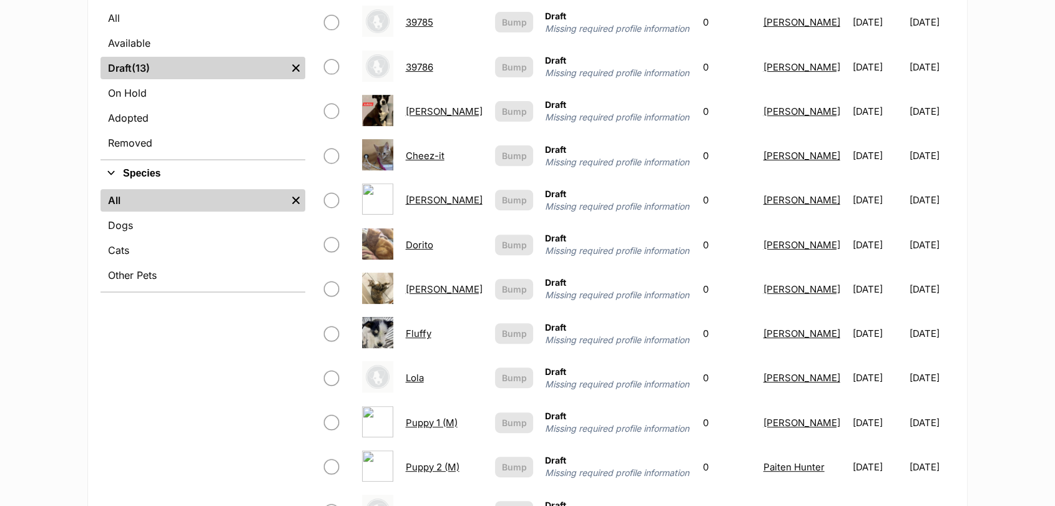
scroll to position [529, 0]
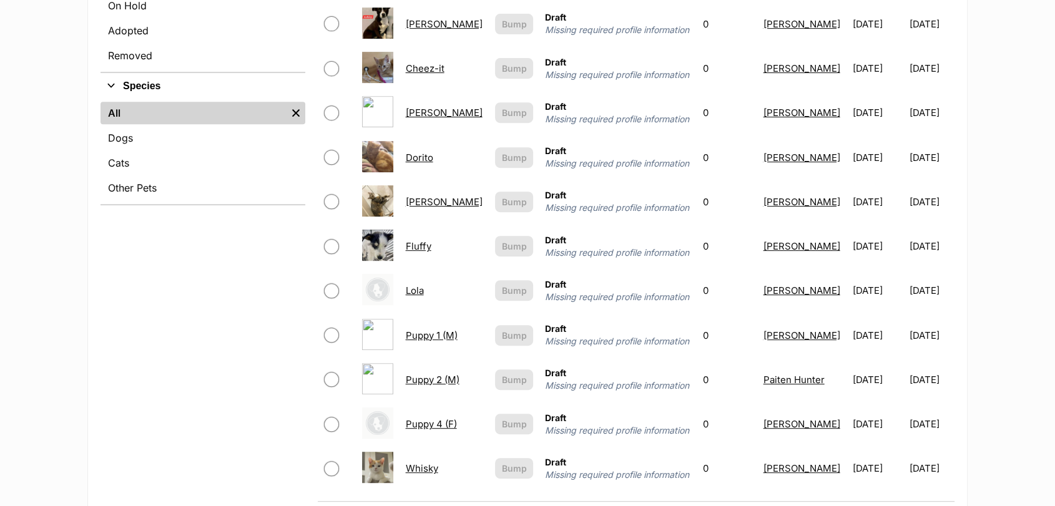
click at [434, 430] on link "Puppy 4 (F)" at bounding box center [431, 424] width 51 height 12
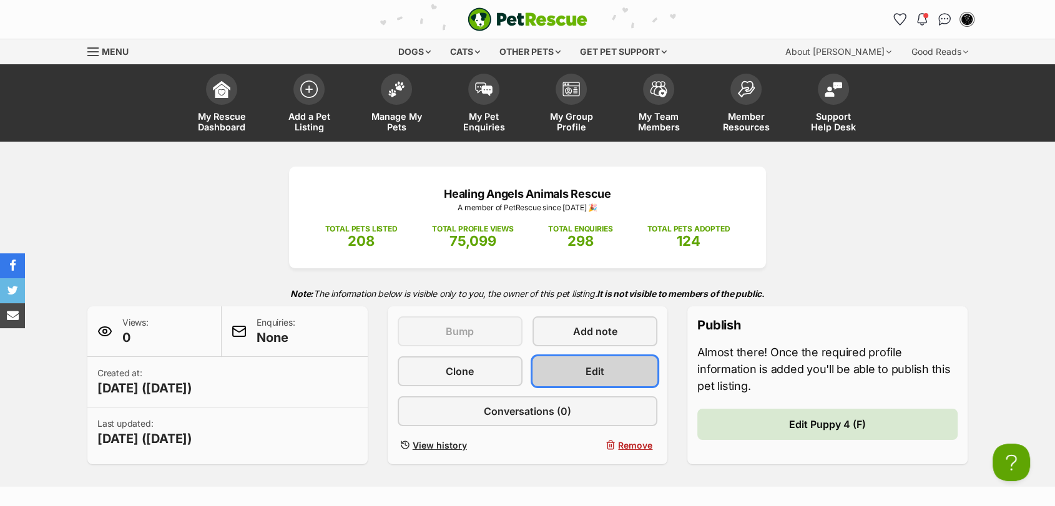
click at [601, 374] on span "Edit" at bounding box center [595, 371] width 19 height 15
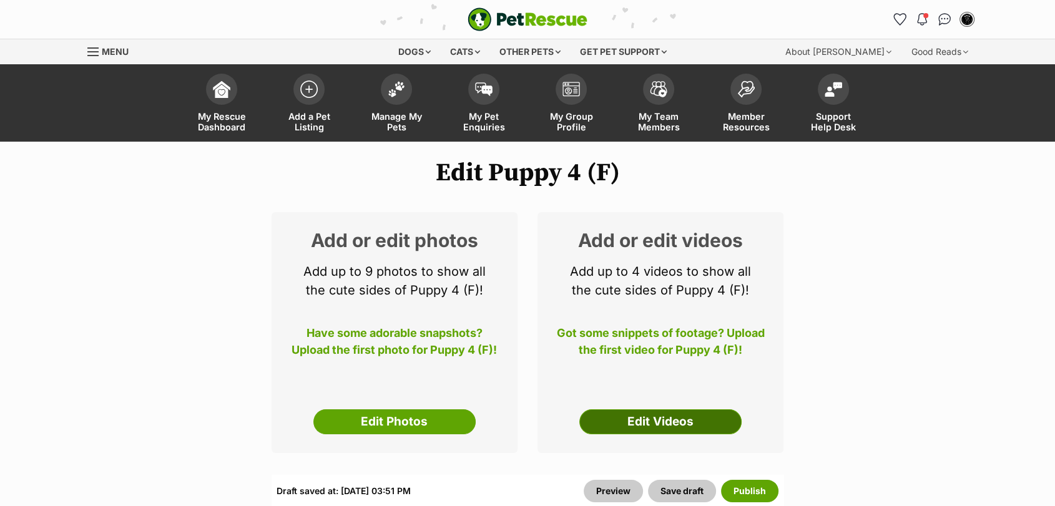
click at [699, 432] on link "Edit Videos" at bounding box center [660, 422] width 162 height 25
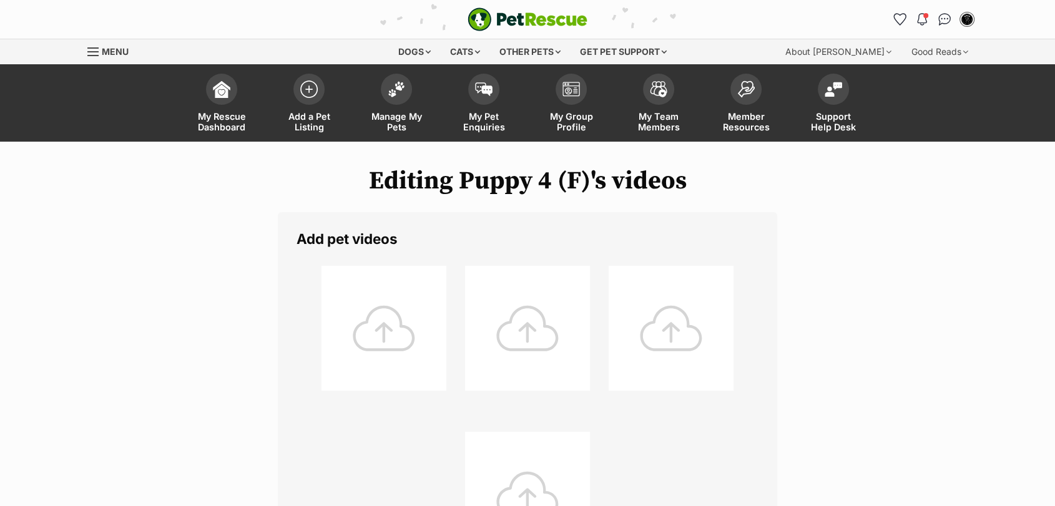
click at [410, 335] on div at bounding box center [384, 328] width 125 height 125
click at [417, 336] on div at bounding box center [384, 328] width 125 height 125
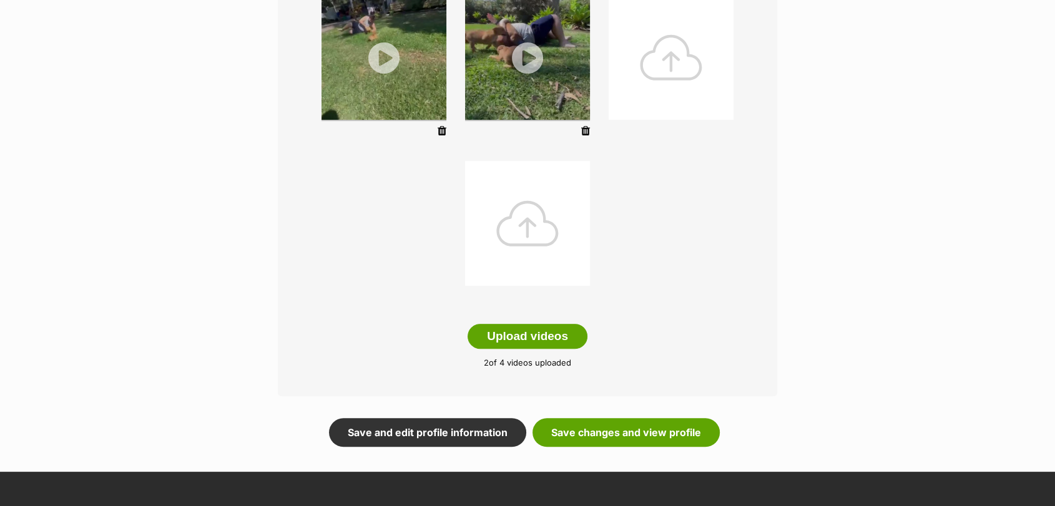
scroll to position [285, 0]
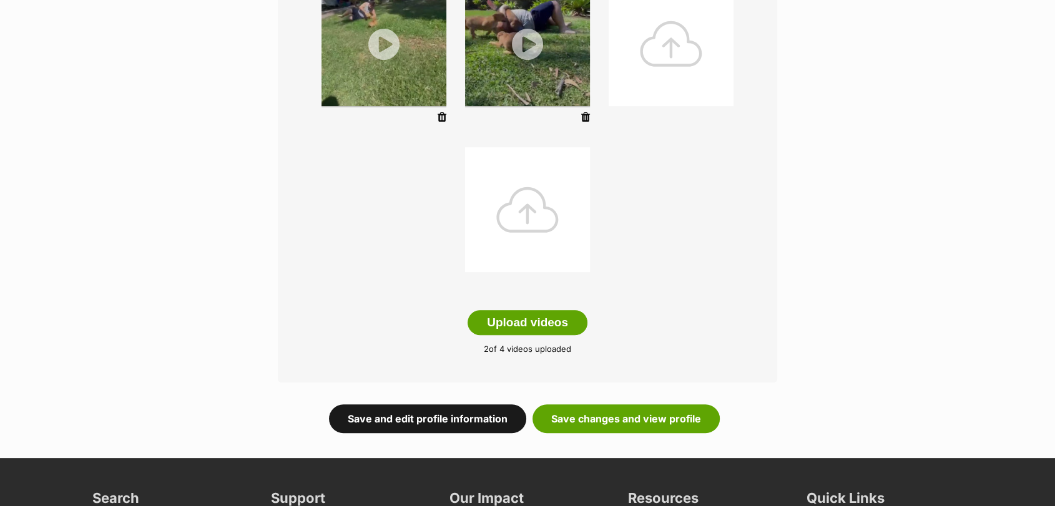
click at [439, 421] on link "Save and edit profile information" at bounding box center [427, 419] width 197 height 29
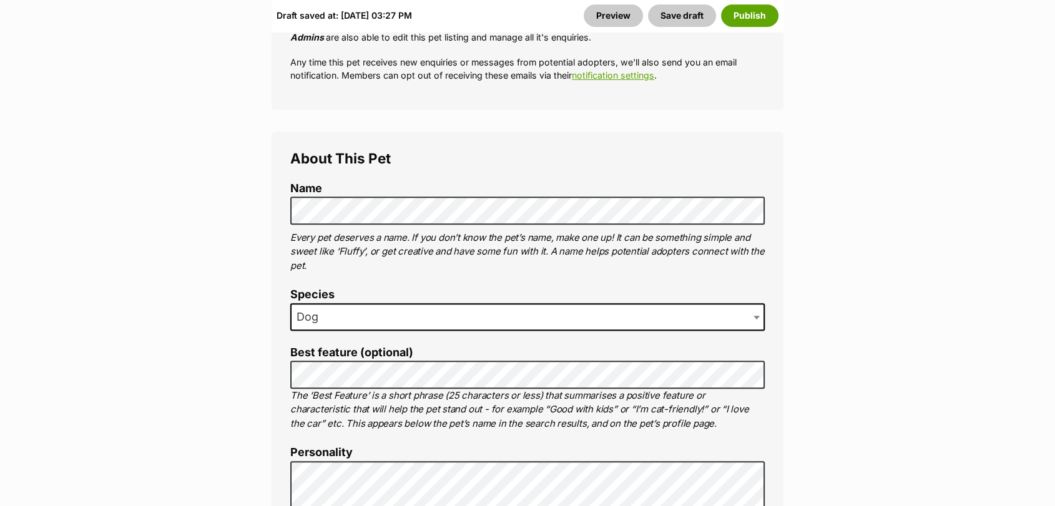
scroll to position [611, 0]
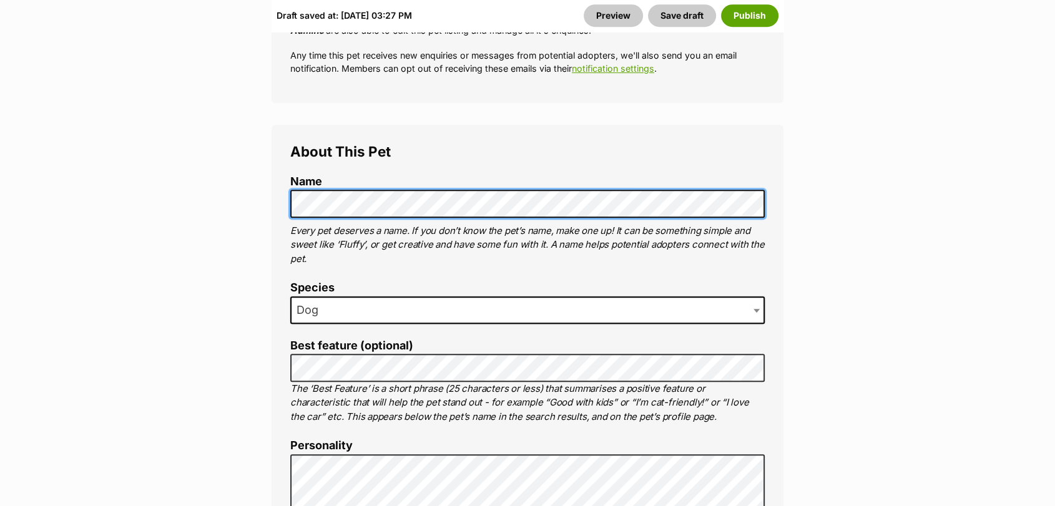
scroll to position [0, 0]
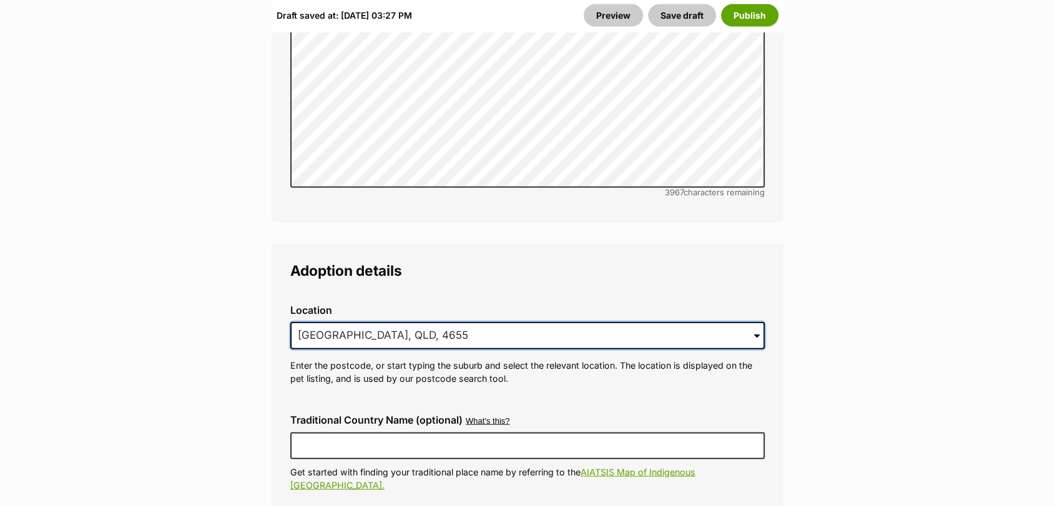
drag, startPoint x: 458, startPoint y: 306, endPoint x: 20, endPoint y: 292, distance: 438.5
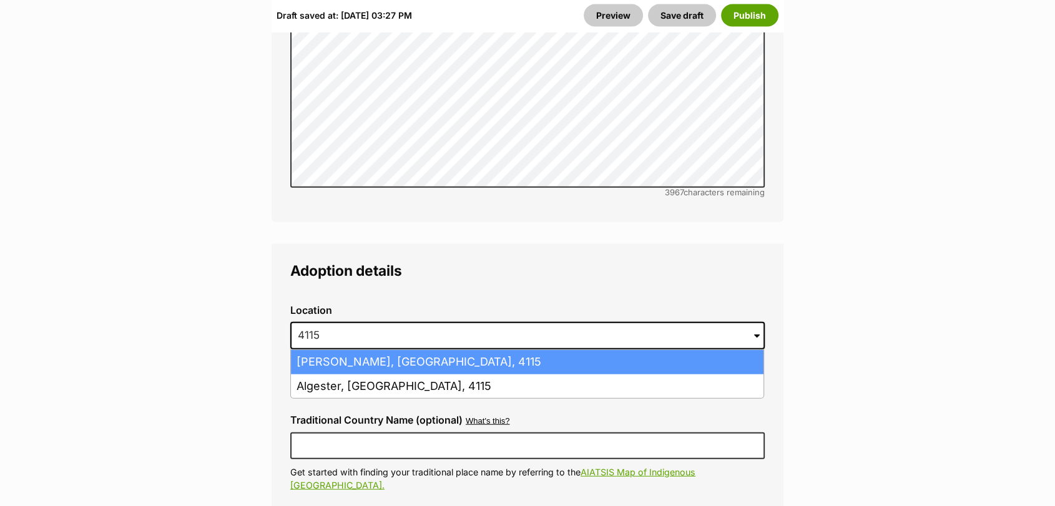
click at [307, 350] on li "Parkinson, Queensland, 4115" at bounding box center [527, 362] width 473 height 24
type input "Parkinson, Queensland, 4115"
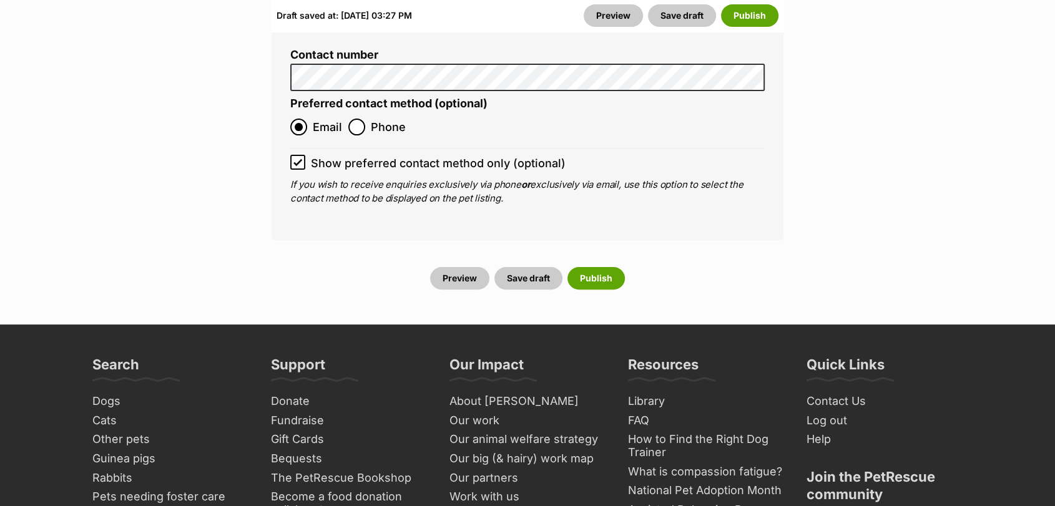
scroll to position [5045, 0]
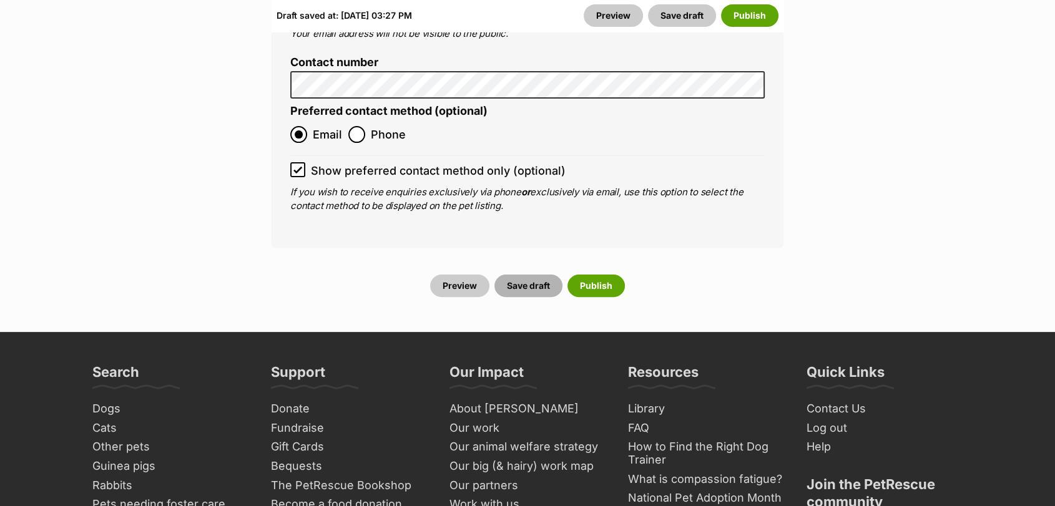
click at [529, 275] on button "Save draft" at bounding box center [528, 286] width 68 height 22
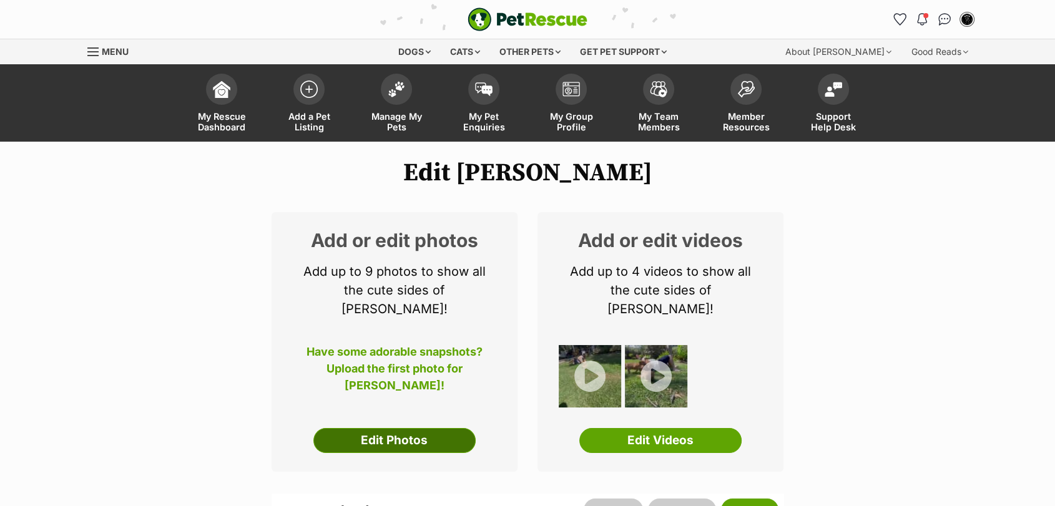
click at [432, 428] on link "Edit Photos" at bounding box center [394, 440] width 162 height 25
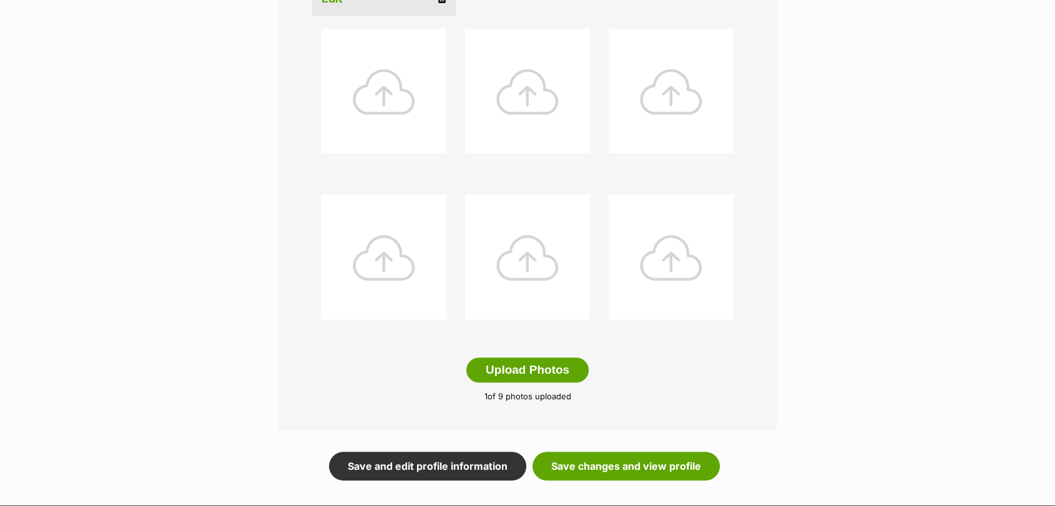
scroll to position [523, 0]
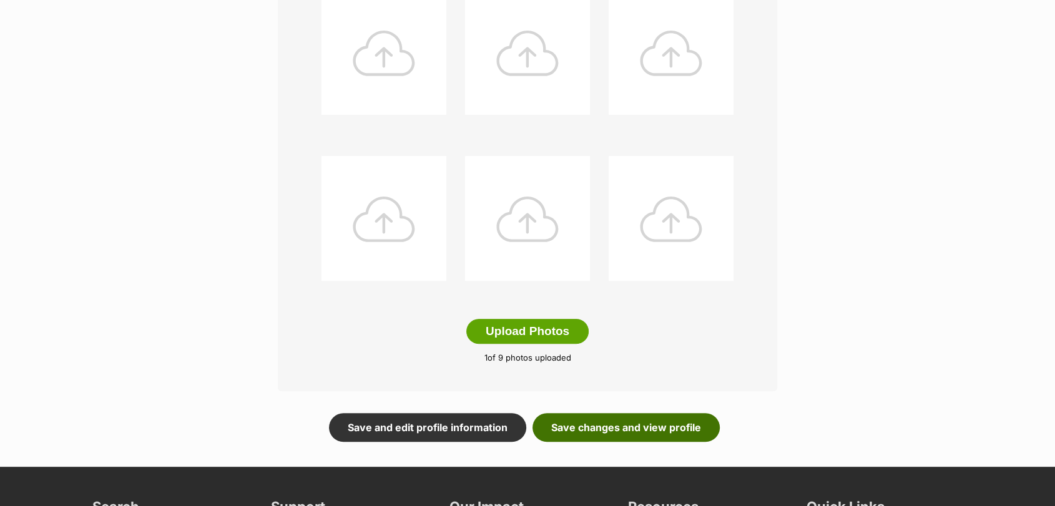
click at [667, 429] on link "Save changes and view profile" at bounding box center [626, 427] width 187 height 29
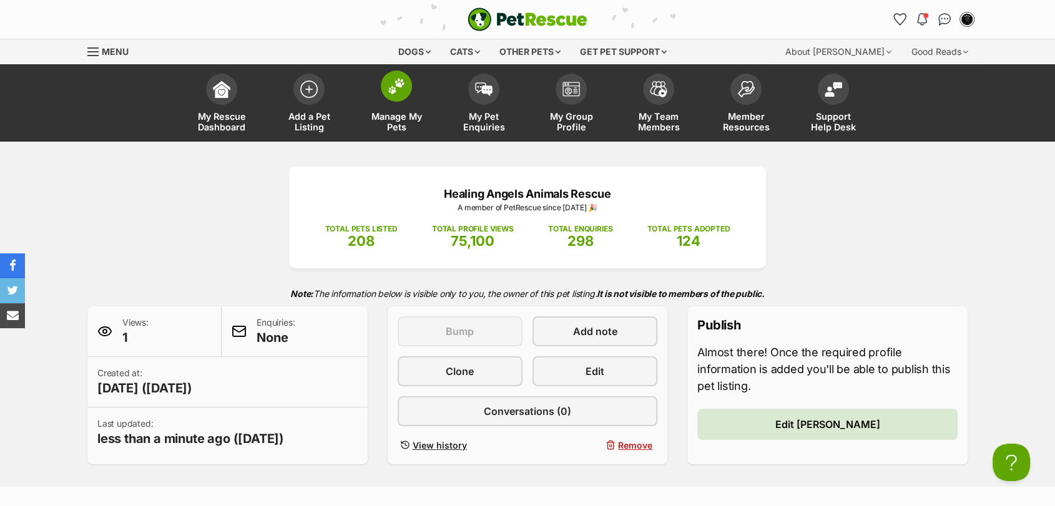
click at [398, 104] on link "Manage My Pets" at bounding box center [396, 104] width 87 height 74
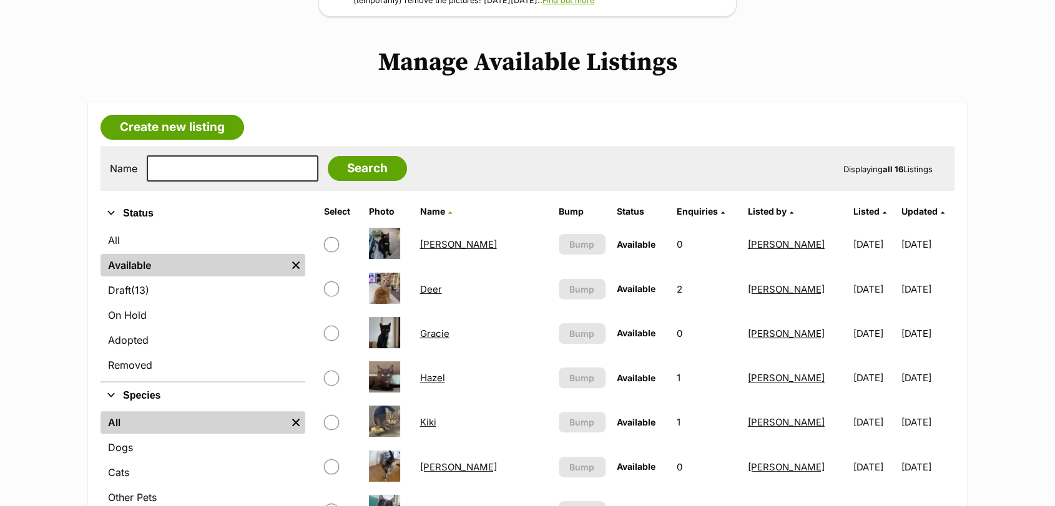
scroll to position [222, 0]
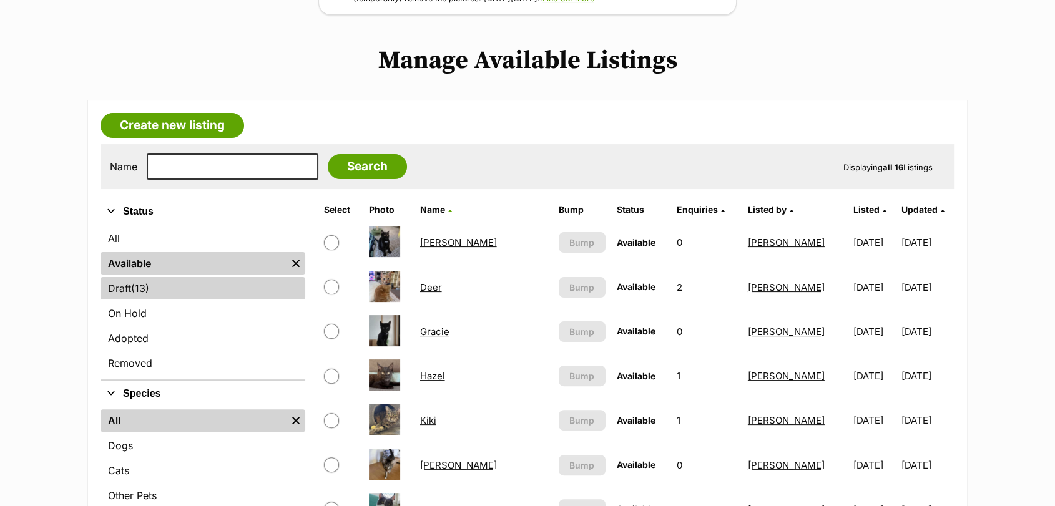
click at [216, 299] on link "Draft (13) Items" at bounding box center [203, 288] width 205 height 22
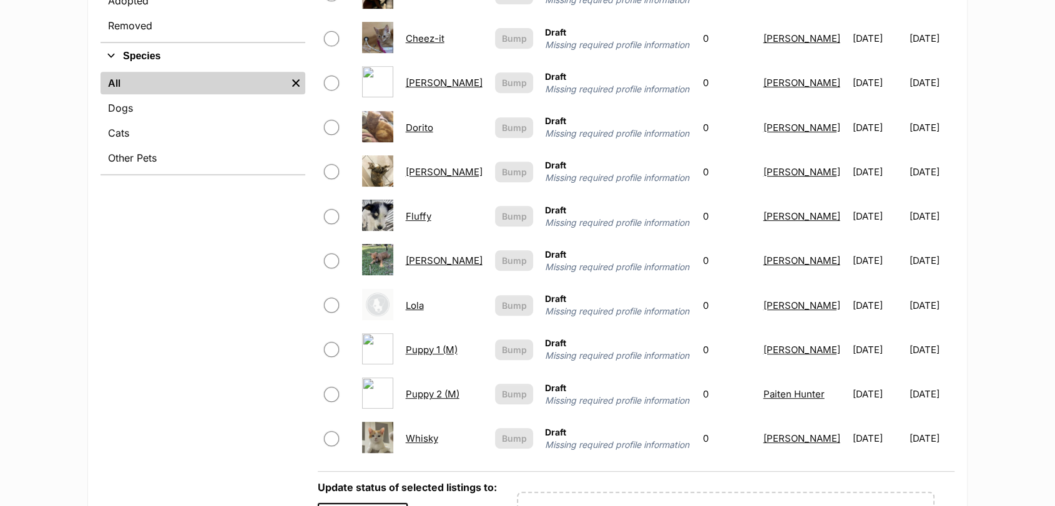
scroll to position [576, 0]
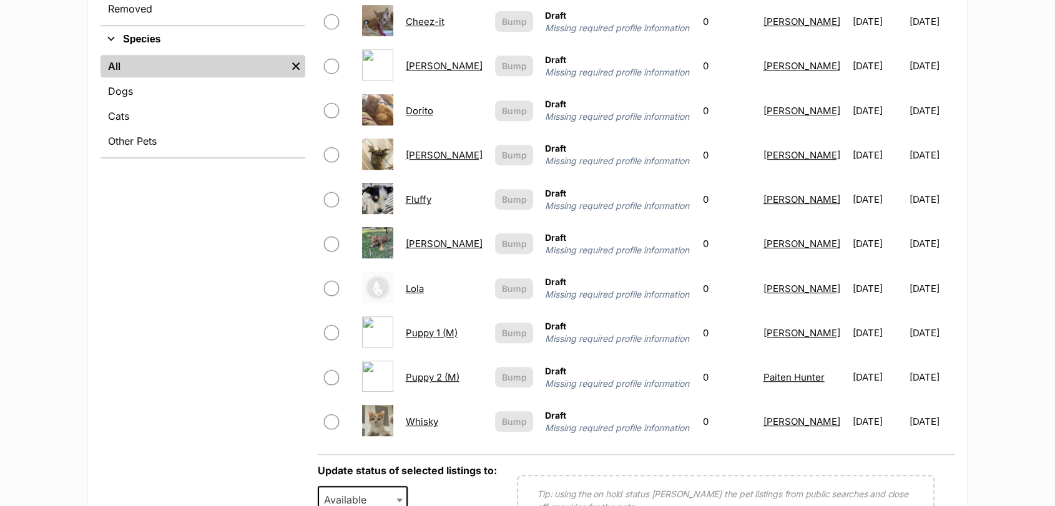
drag, startPoint x: 1064, startPoint y: 112, endPoint x: 1050, endPoint y: 263, distance: 151.1
click at [1050, 263] on html "Skip to main content Log in to favourite this pet Log in Or sign up Search PetR…" at bounding box center [527, 351] width 1055 height 1855
click at [428, 380] on link "Puppy 2 (M)" at bounding box center [433, 377] width 54 height 12
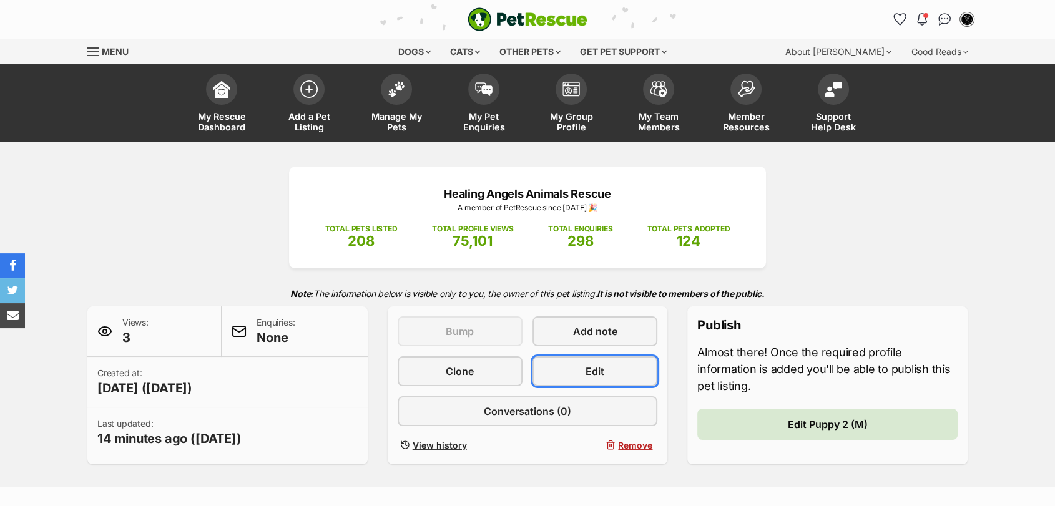
click at [577, 381] on link "Edit" at bounding box center [595, 371] width 125 height 30
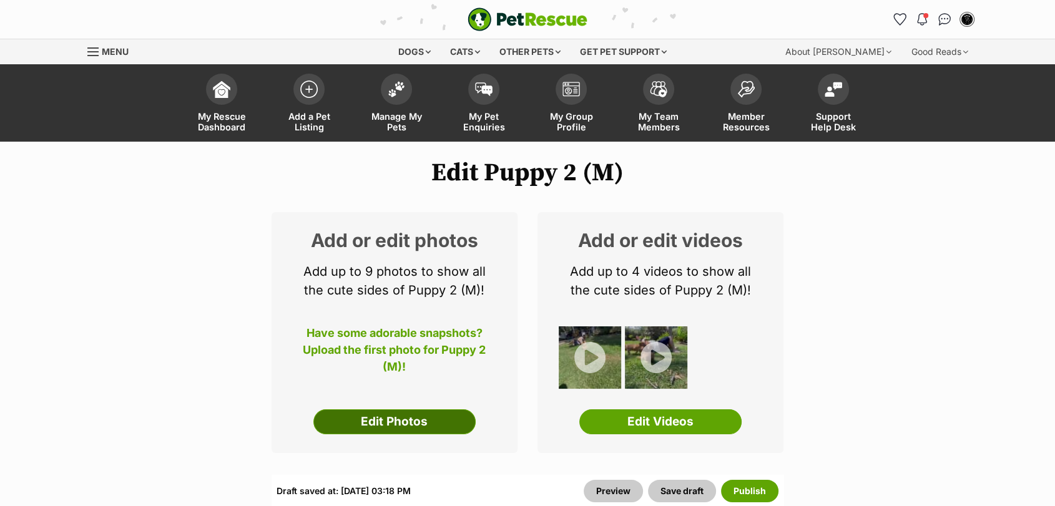
click at [433, 426] on link "Edit Photos" at bounding box center [394, 422] width 162 height 25
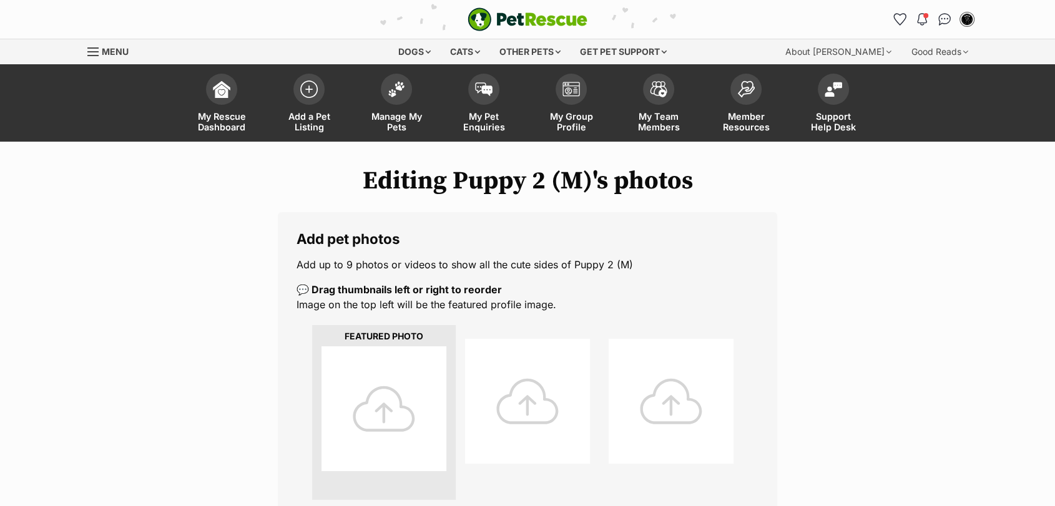
click at [379, 392] on div at bounding box center [384, 409] width 125 height 125
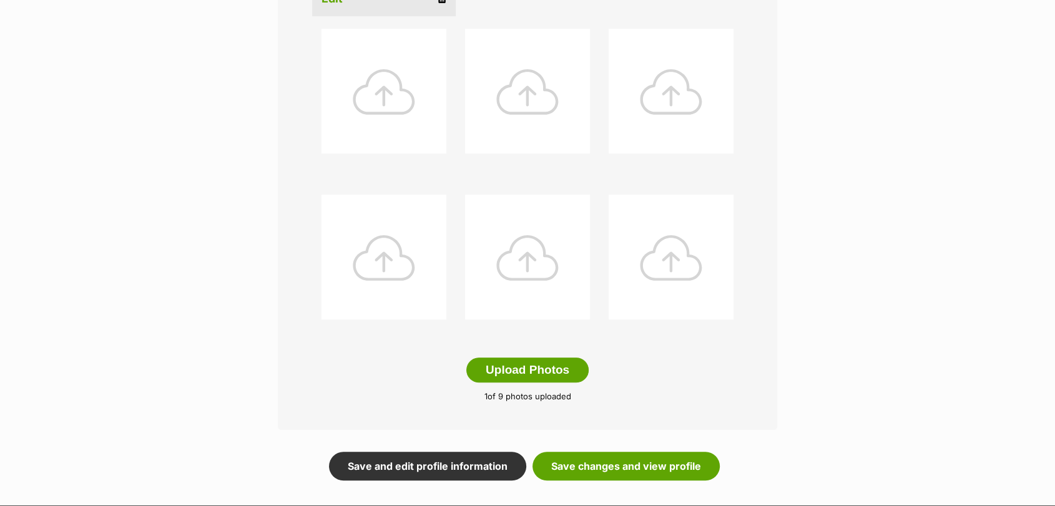
scroll to position [500, 0]
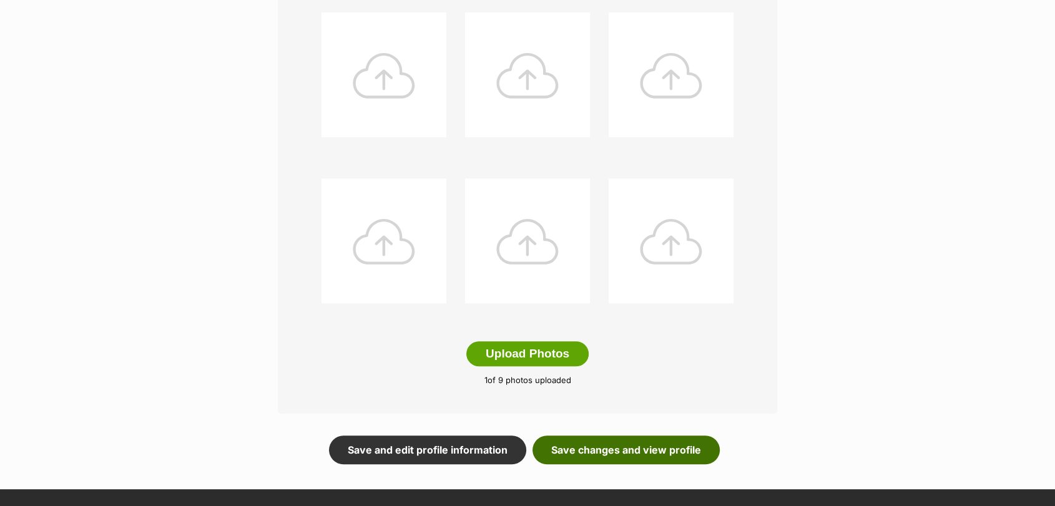
click at [609, 455] on link "Save changes and view profile" at bounding box center [626, 450] width 187 height 29
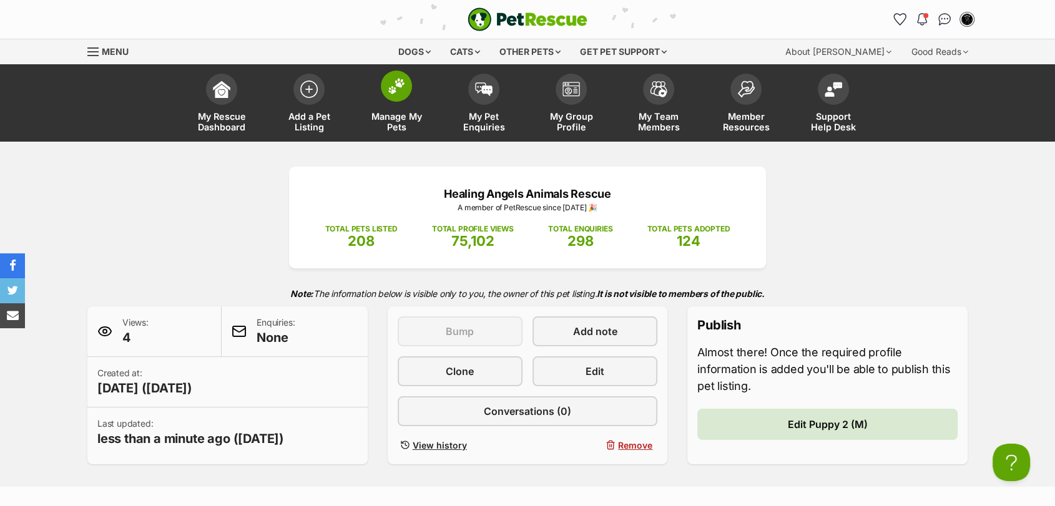
click at [401, 97] on span at bounding box center [396, 86] width 31 height 31
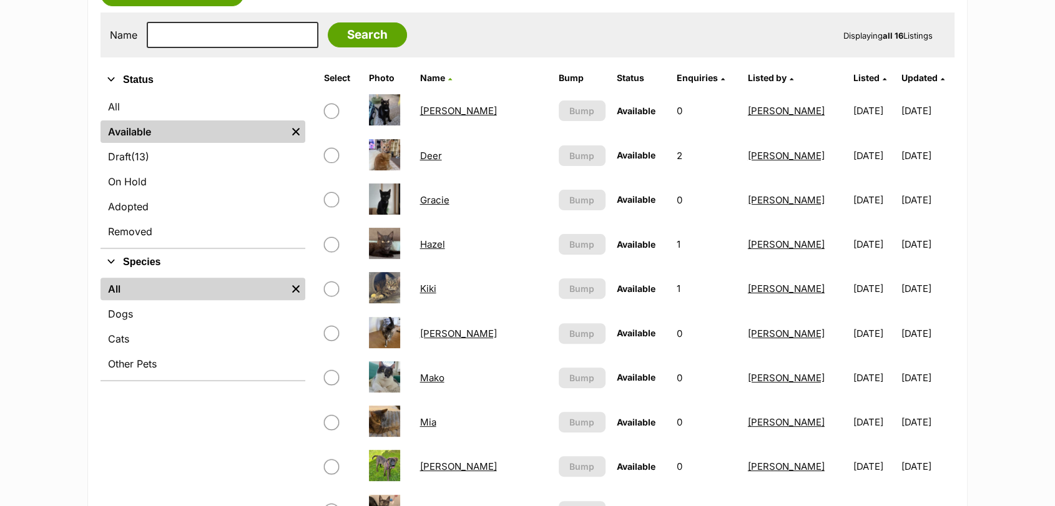
scroll to position [315, 0]
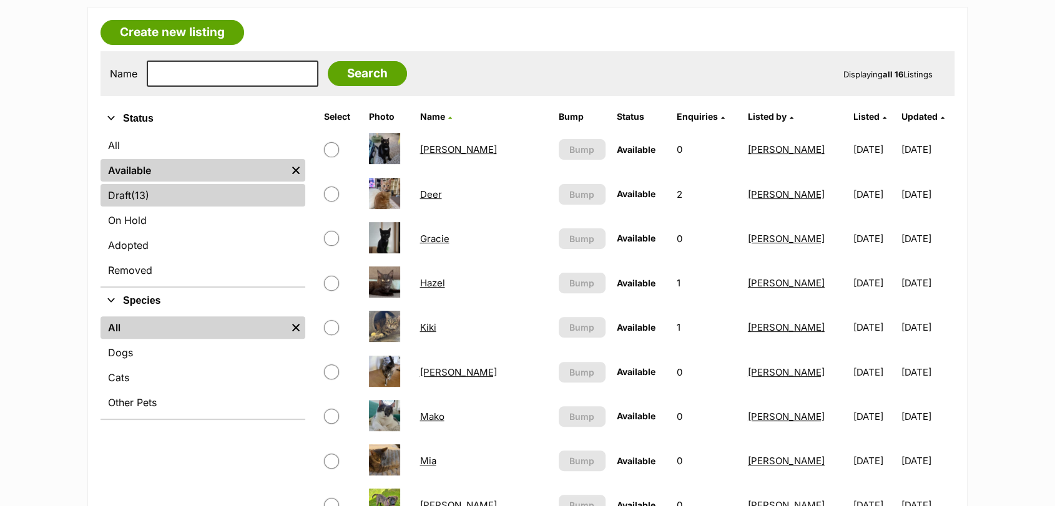
click at [234, 197] on link "Draft (13) Items" at bounding box center [203, 195] width 205 height 22
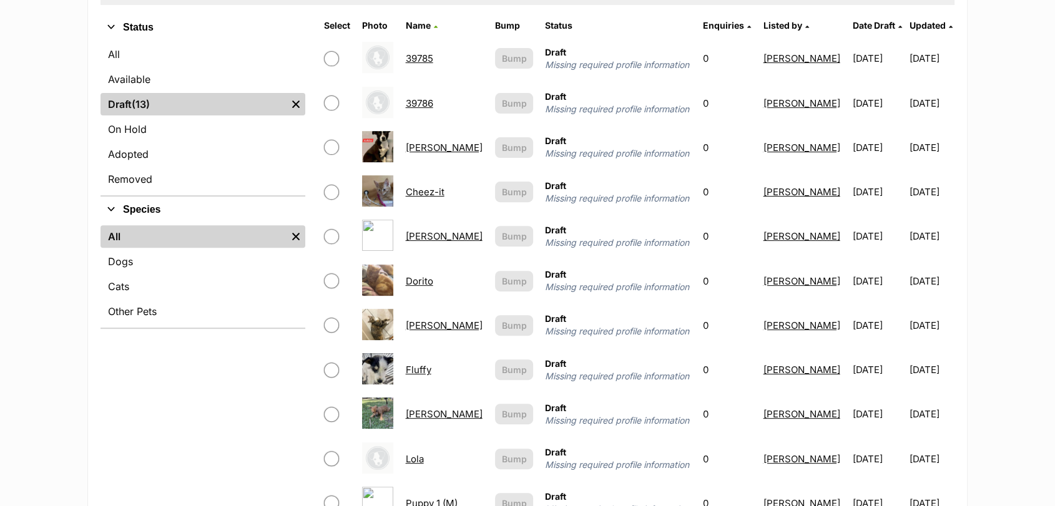
scroll to position [572, 0]
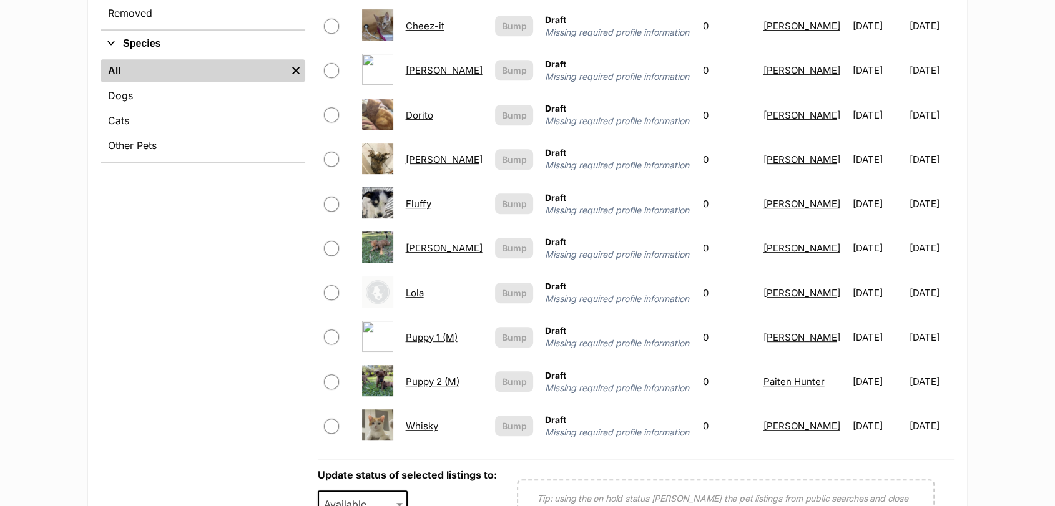
click at [389, 340] on img at bounding box center [377, 336] width 31 height 31
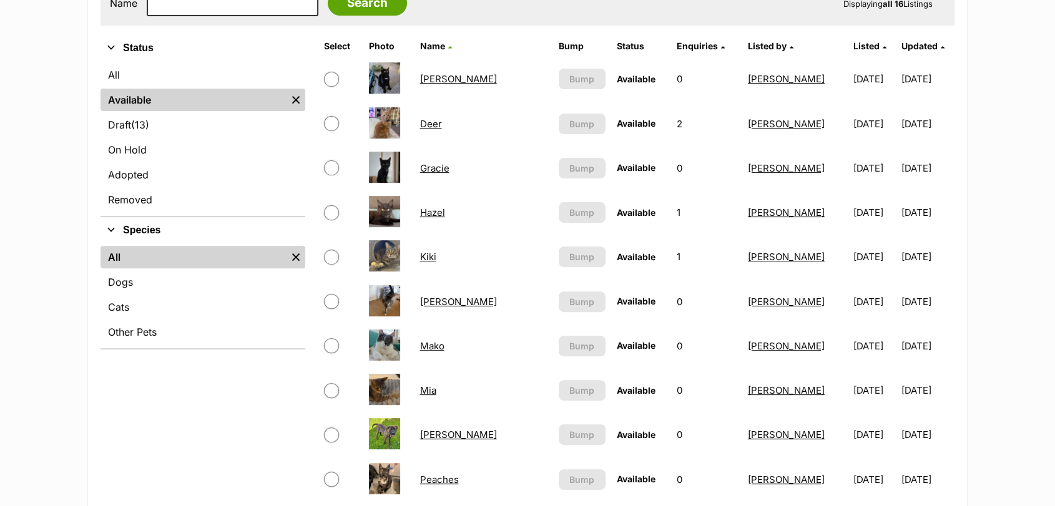
scroll to position [353, 0]
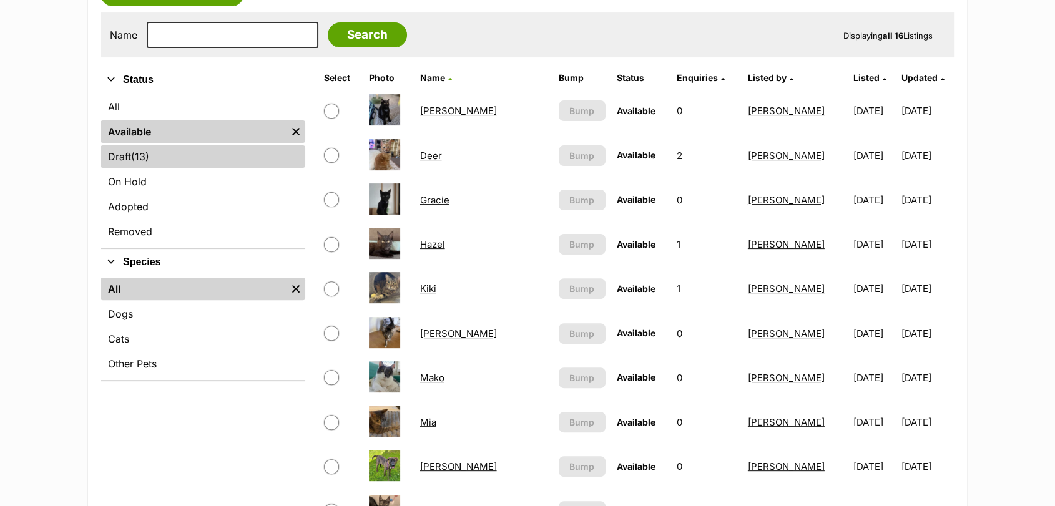
click at [176, 156] on link "Draft (13) Items" at bounding box center [203, 156] width 205 height 22
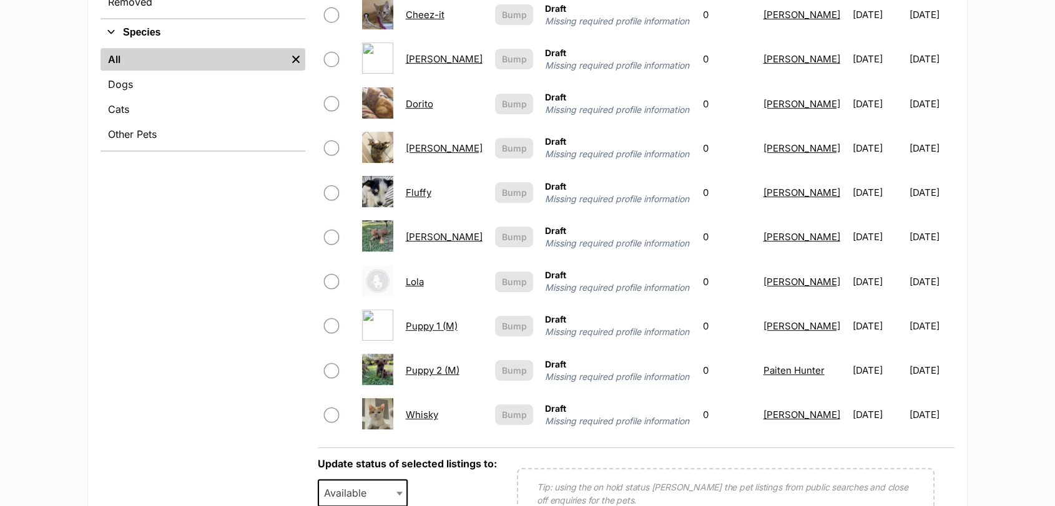
scroll to position [589, 0]
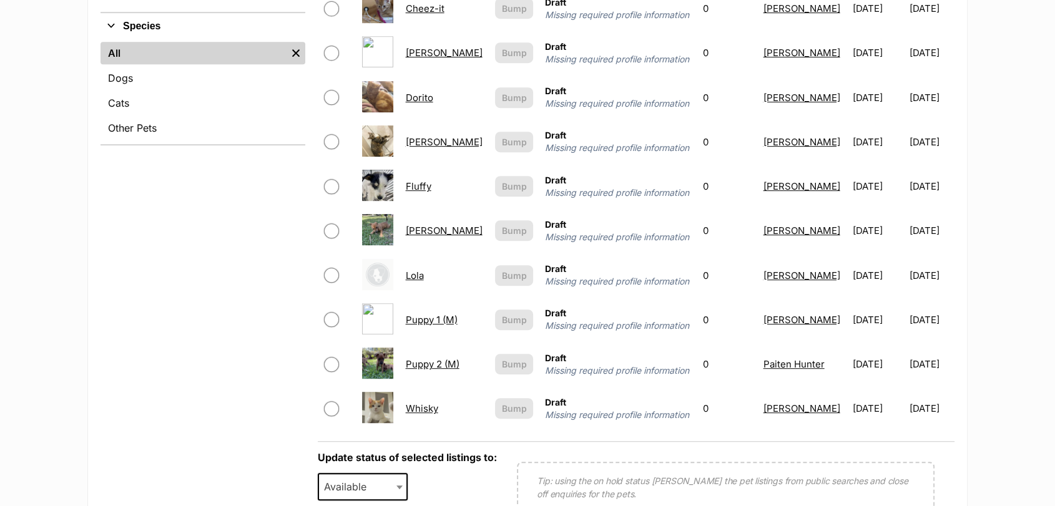
click at [443, 325] on link "Puppy 1 (M)" at bounding box center [432, 320] width 52 height 12
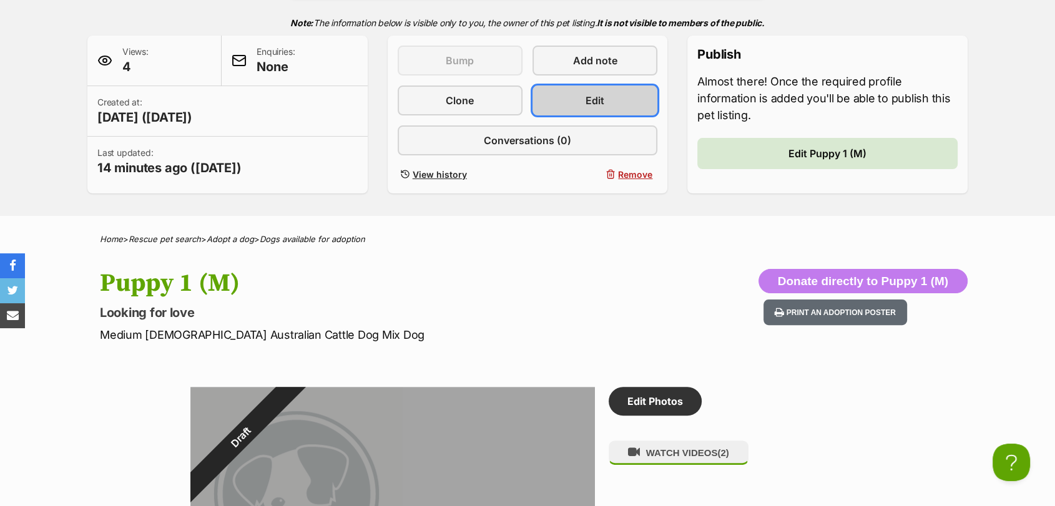
click at [597, 105] on span "Edit" at bounding box center [595, 100] width 19 height 15
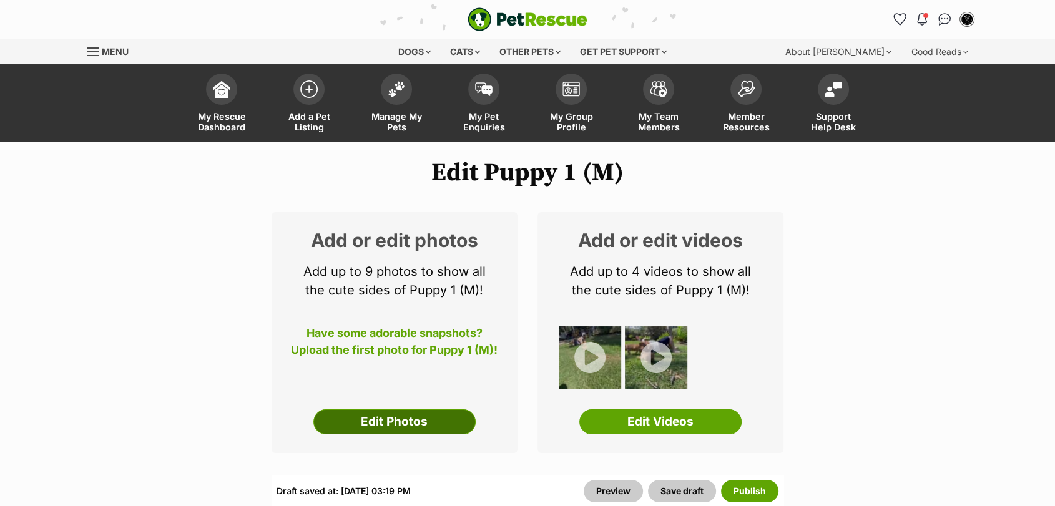
click at [408, 411] on link "Edit Photos" at bounding box center [394, 422] width 162 height 25
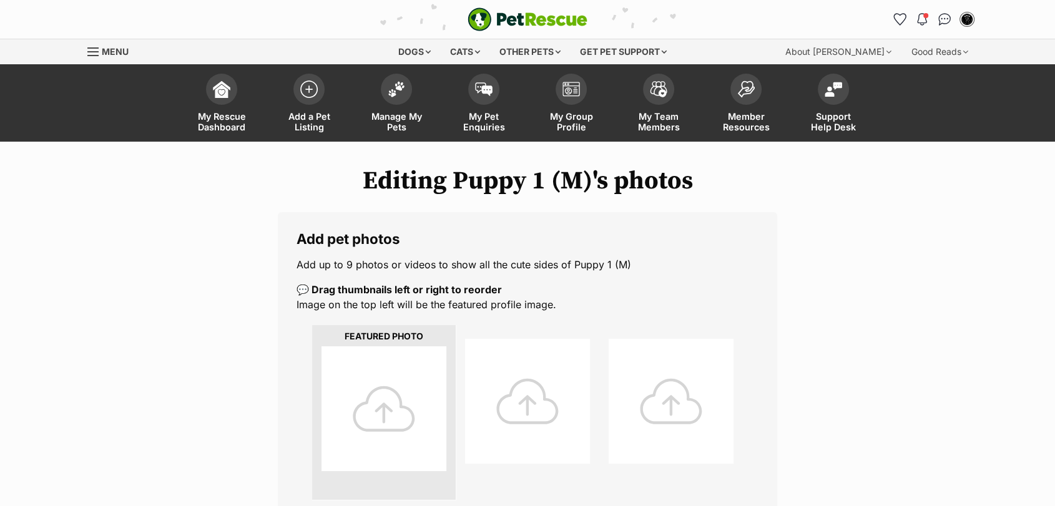
click at [383, 403] on div at bounding box center [384, 409] width 125 height 125
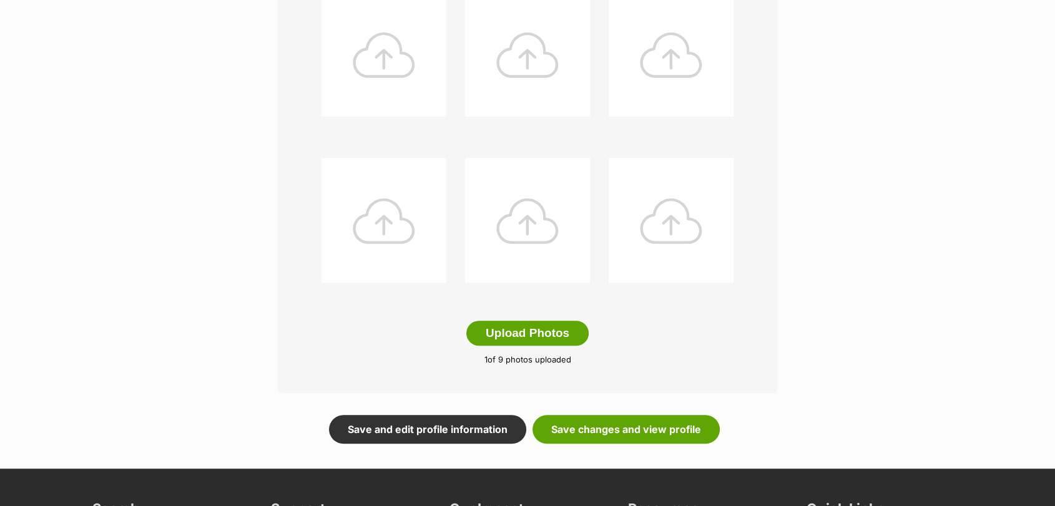
scroll to position [524, 0]
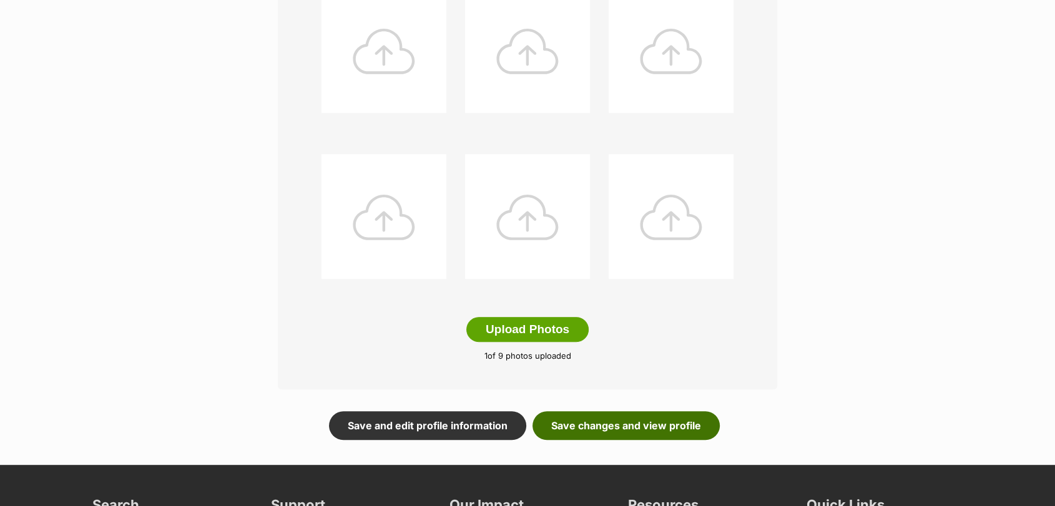
click at [597, 436] on link "Save changes and view profile" at bounding box center [626, 425] width 187 height 29
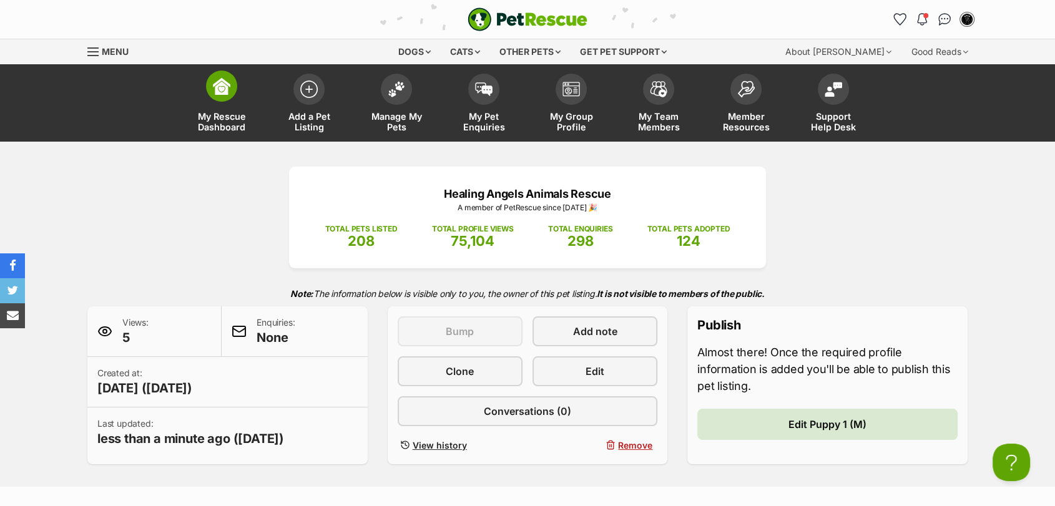
click at [237, 100] on link "My Rescue Dashboard" at bounding box center [221, 104] width 87 height 74
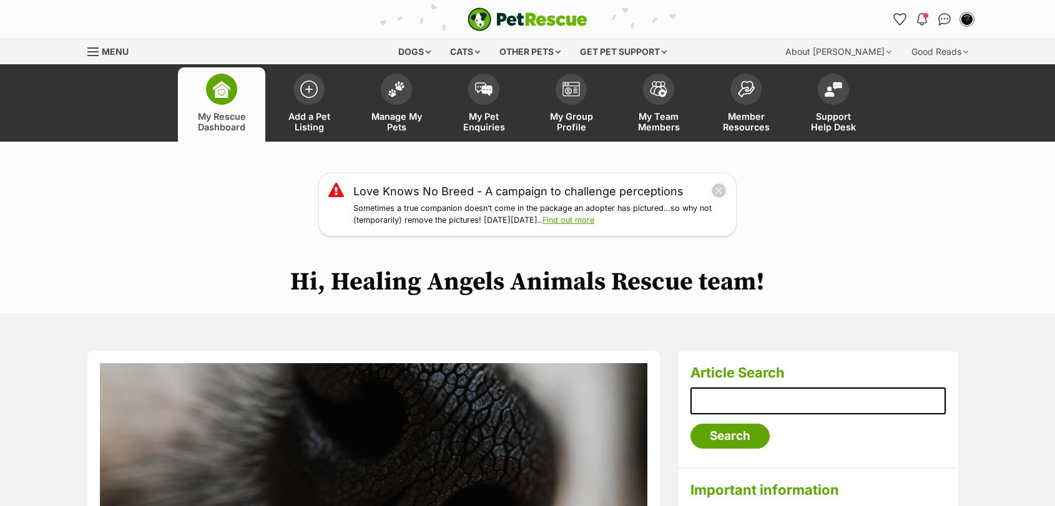
click at [395, 97] on span at bounding box center [396, 89] width 31 height 31
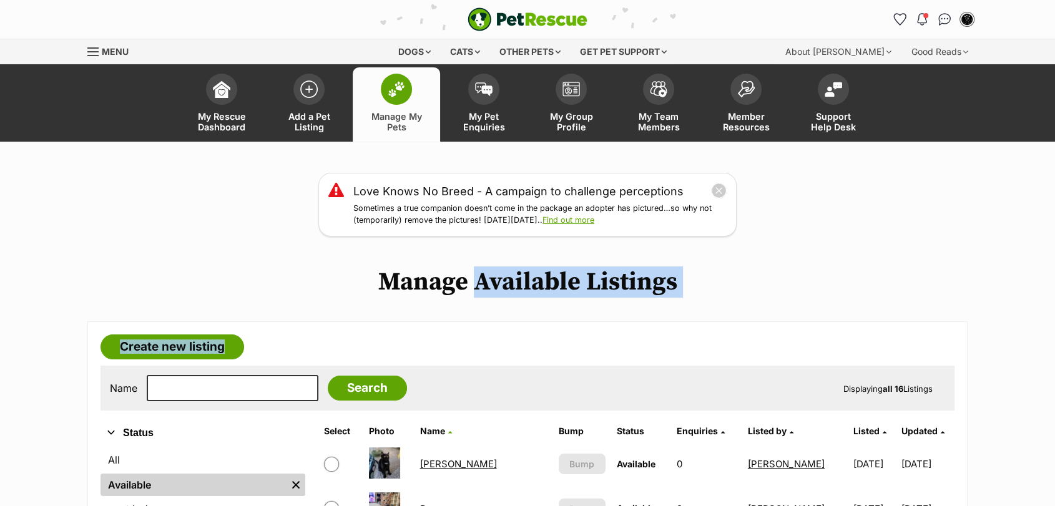
drag, startPoint x: 494, startPoint y: 242, endPoint x: 611, endPoint y: 323, distance: 142.5
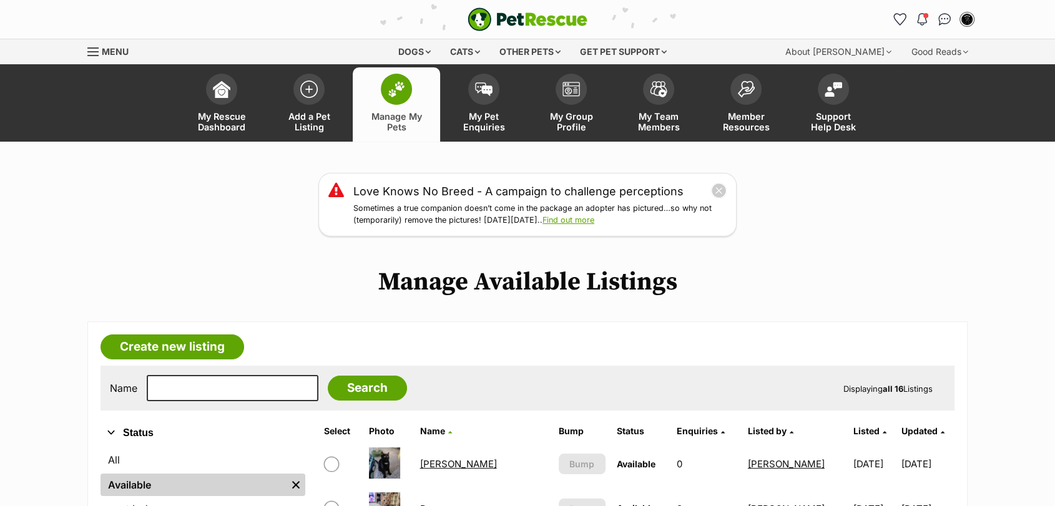
click at [609, 376] on form "Name Search Displaying all 16 Listings" at bounding box center [527, 388] width 835 height 26
